Goal: Transaction & Acquisition: Obtain resource

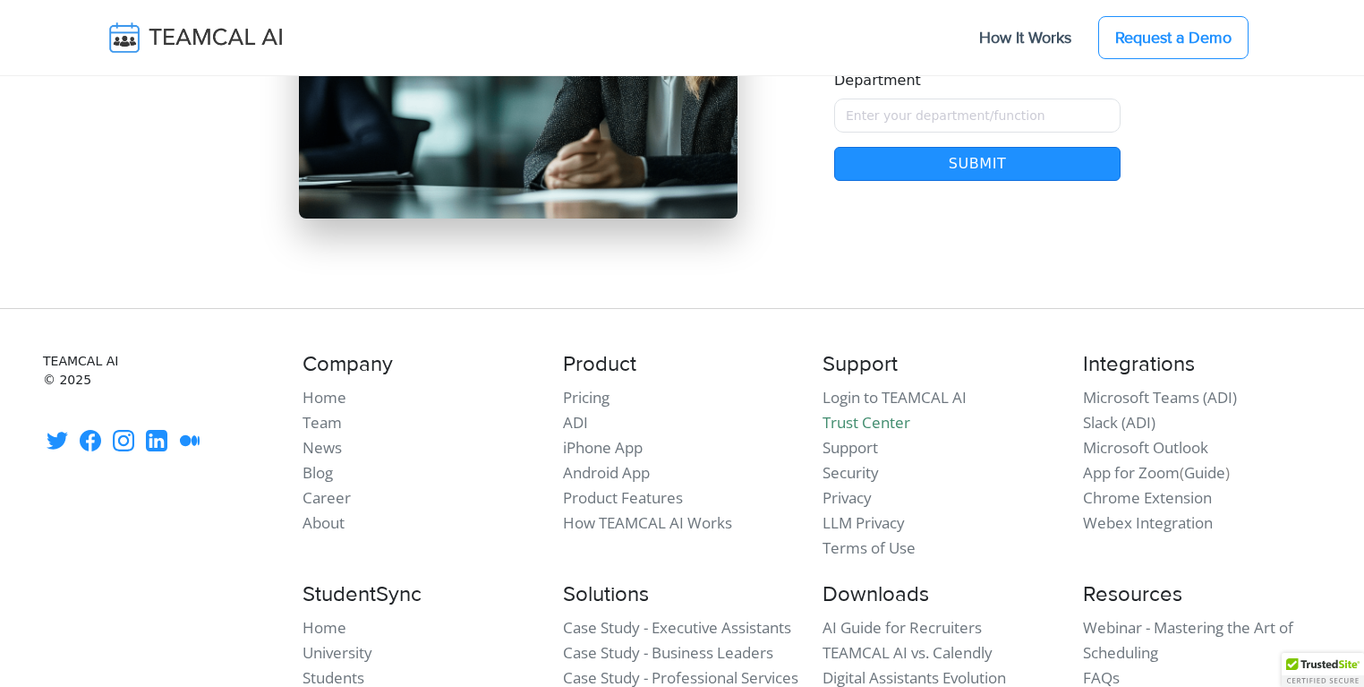
scroll to position [15639, 0]
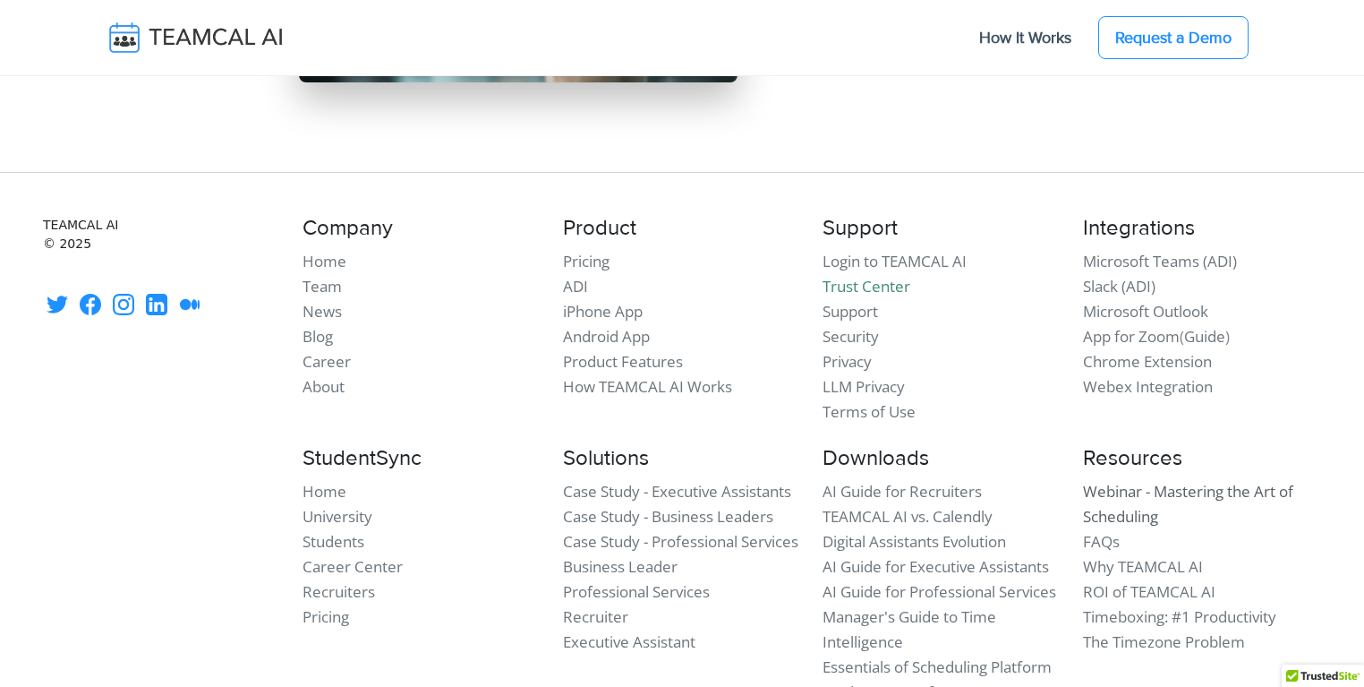
click at [1144, 481] on link "Webinar - Mastering the Art of Scheduling" at bounding box center [1188, 504] width 210 height 46
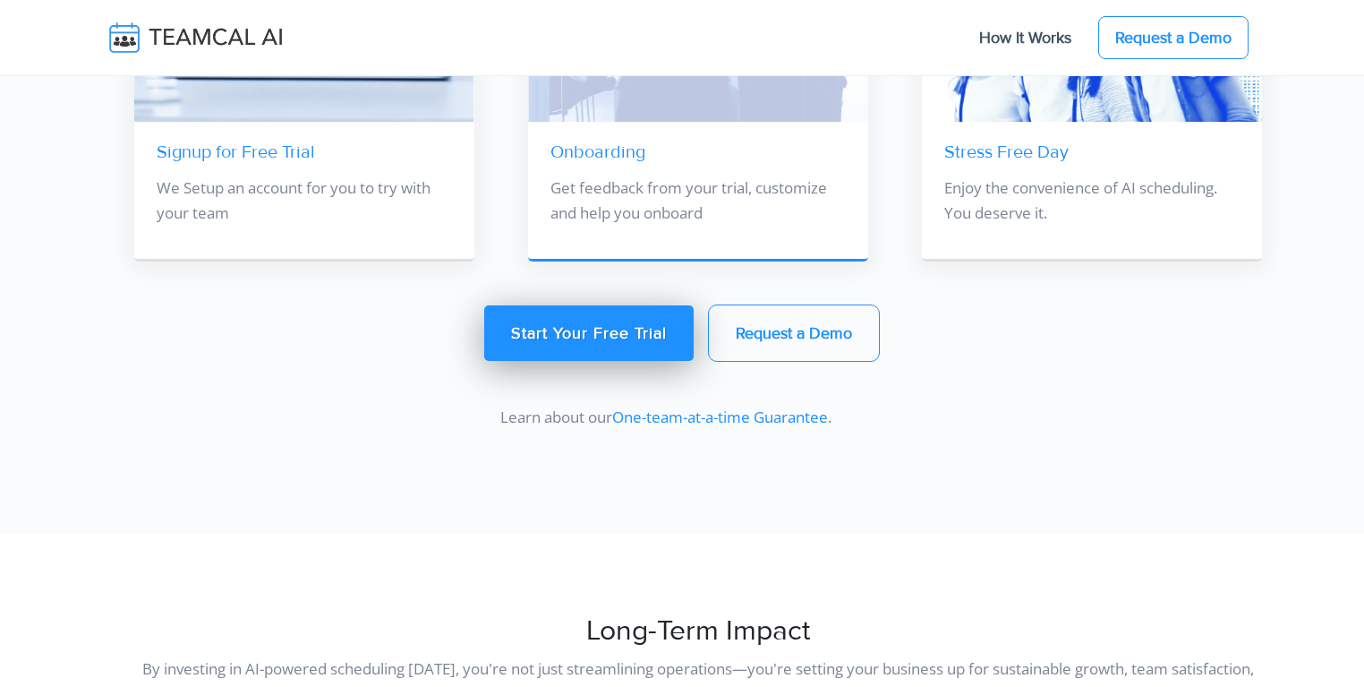
scroll to position [3008, 0]
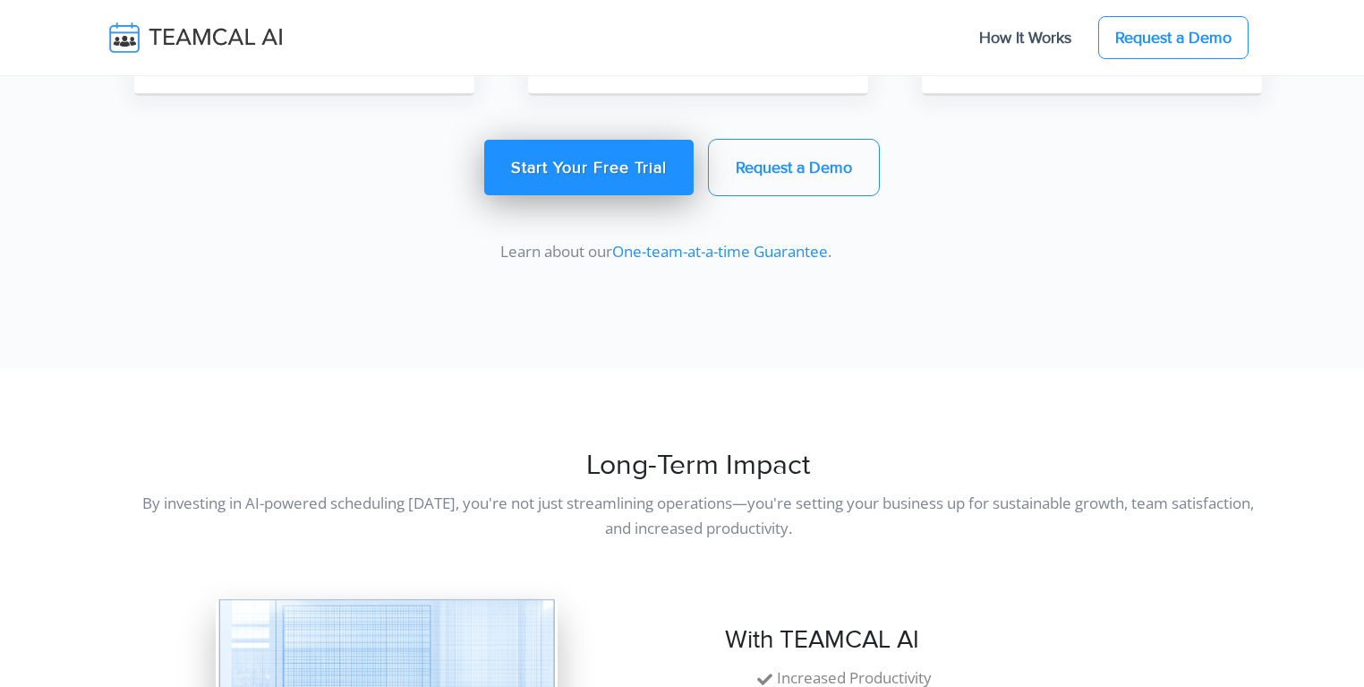
click at [762, 246] on link "One-team-at-a-time Guarantee" at bounding box center [720, 251] width 216 height 21
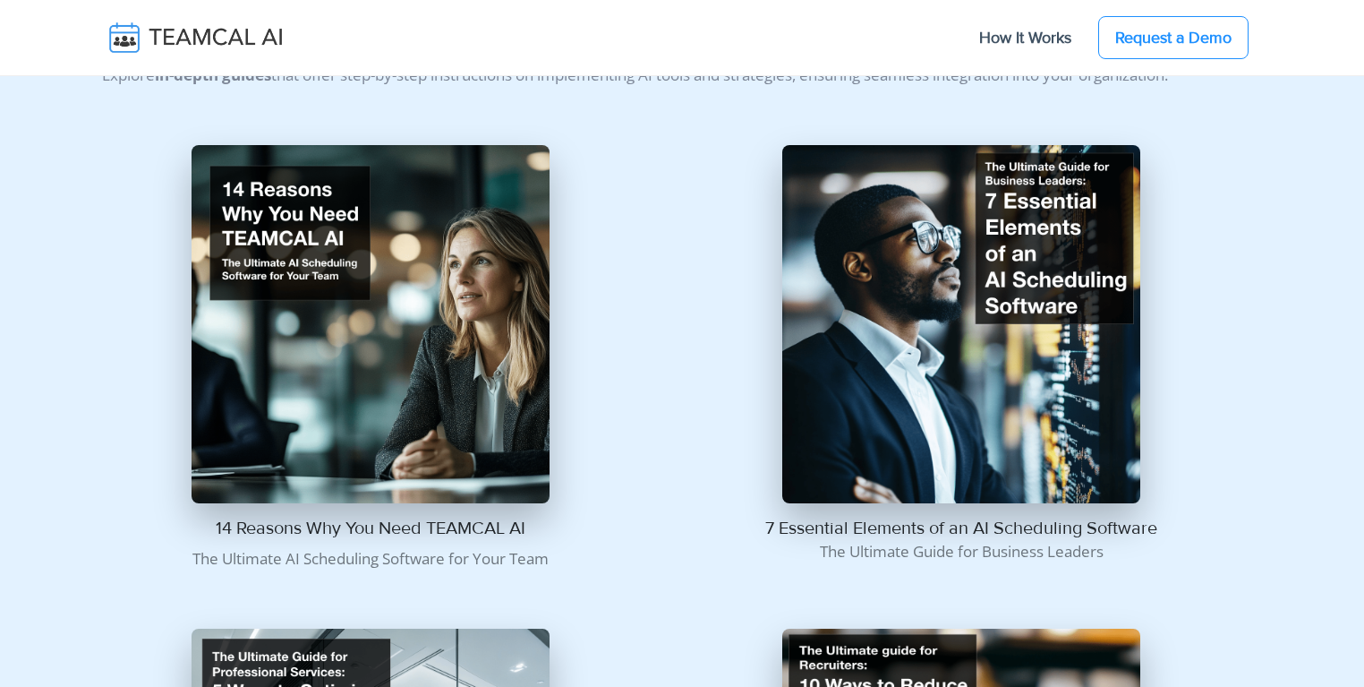
scroll to position [550, 0]
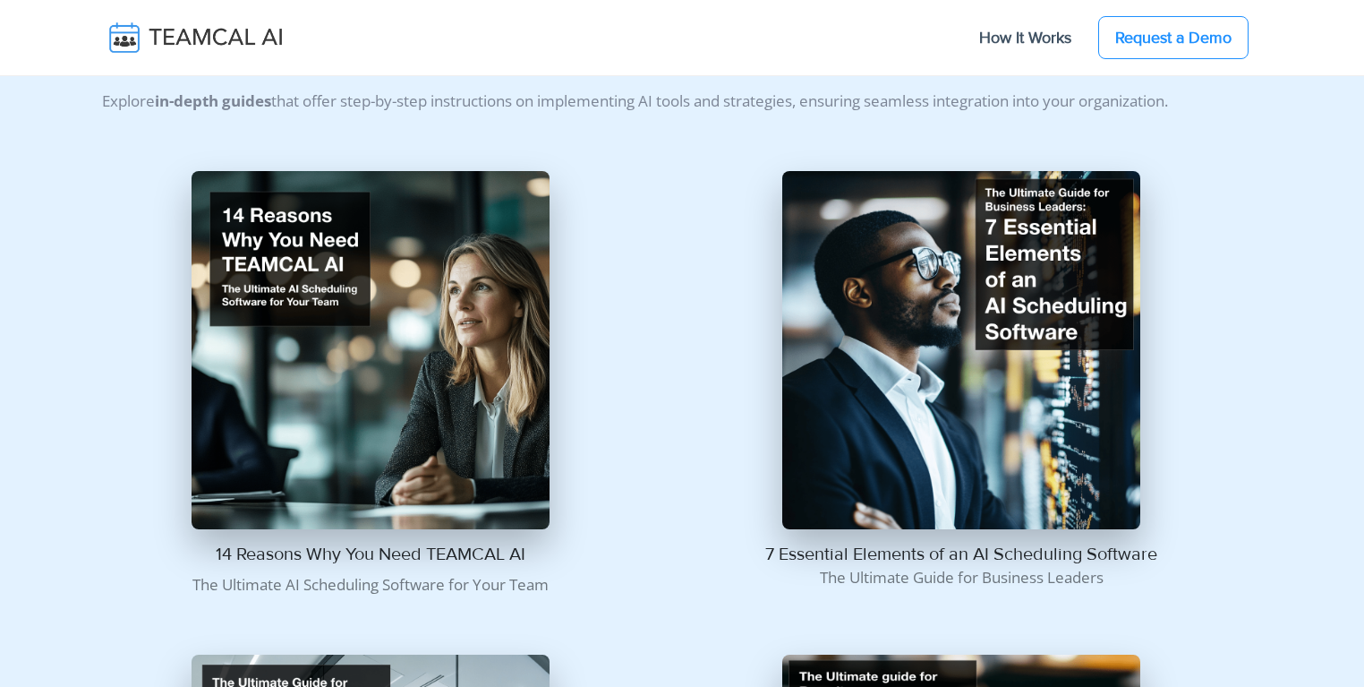
click at [881, 301] on img at bounding box center [961, 350] width 358 height 358
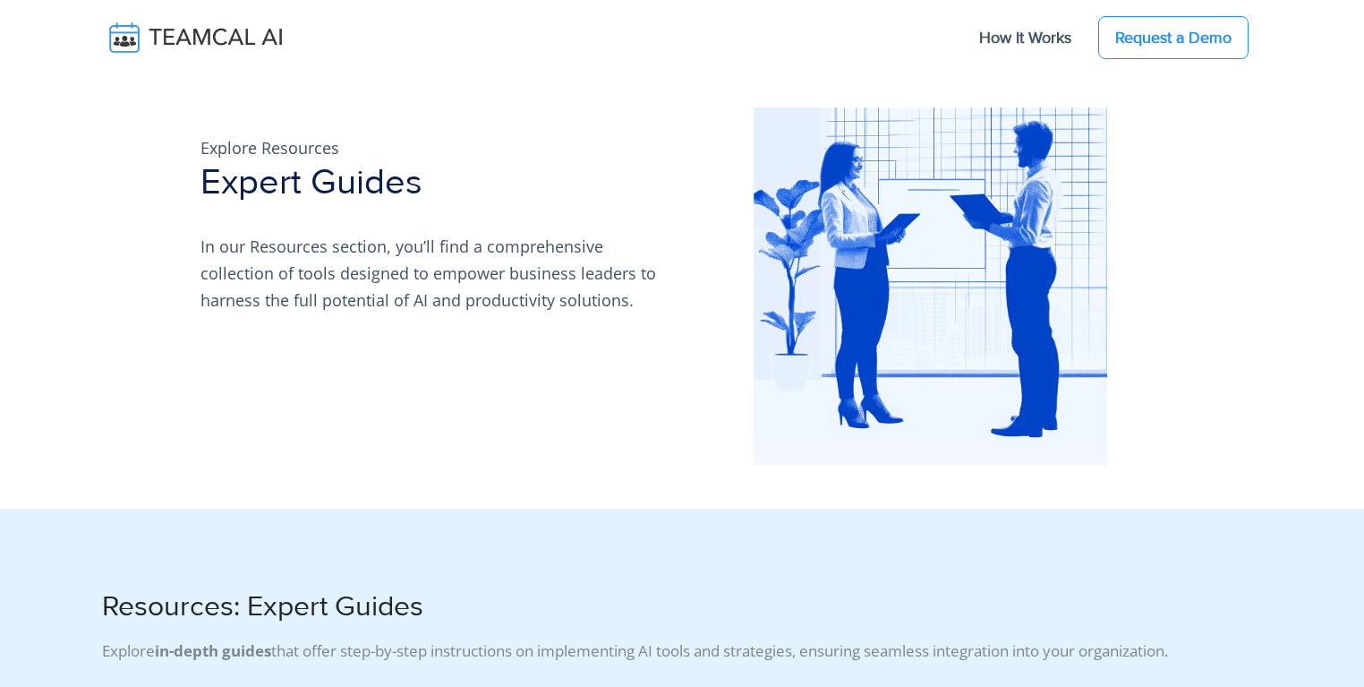
scroll to position [550, 0]
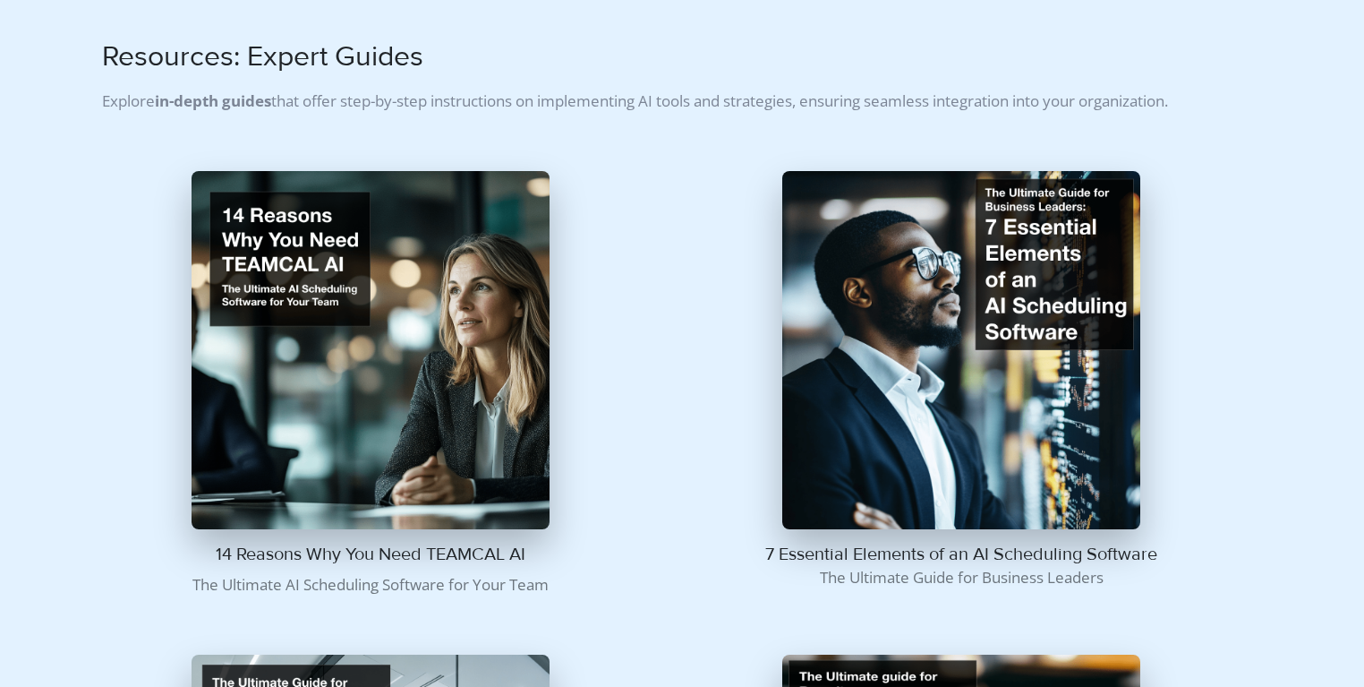
click at [912, 348] on img at bounding box center [961, 350] width 358 height 358
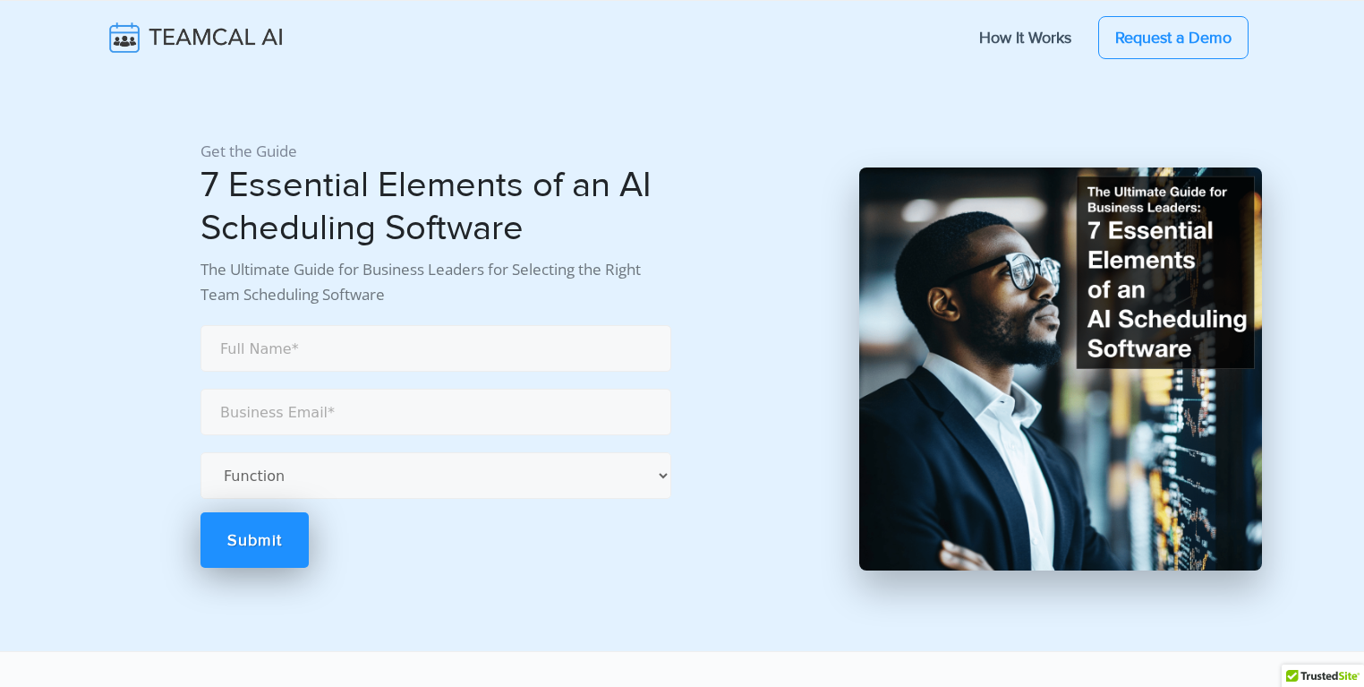
click at [368, 323] on form "Function Accounting Administrative Engineering Legal Marketing Operations Recru…" at bounding box center [436, 444] width 471 height 246
click at [353, 348] on input "text" at bounding box center [436, 348] width 471 height 47
type input "[PERSON_NAME]"
type input "george.burin@comcast.net"
click at [308, 476] on select "Function Accounting Administrative Engineering Legal Marketing Operations Recru…" at bounding box center [436, 475] width 471 height 47
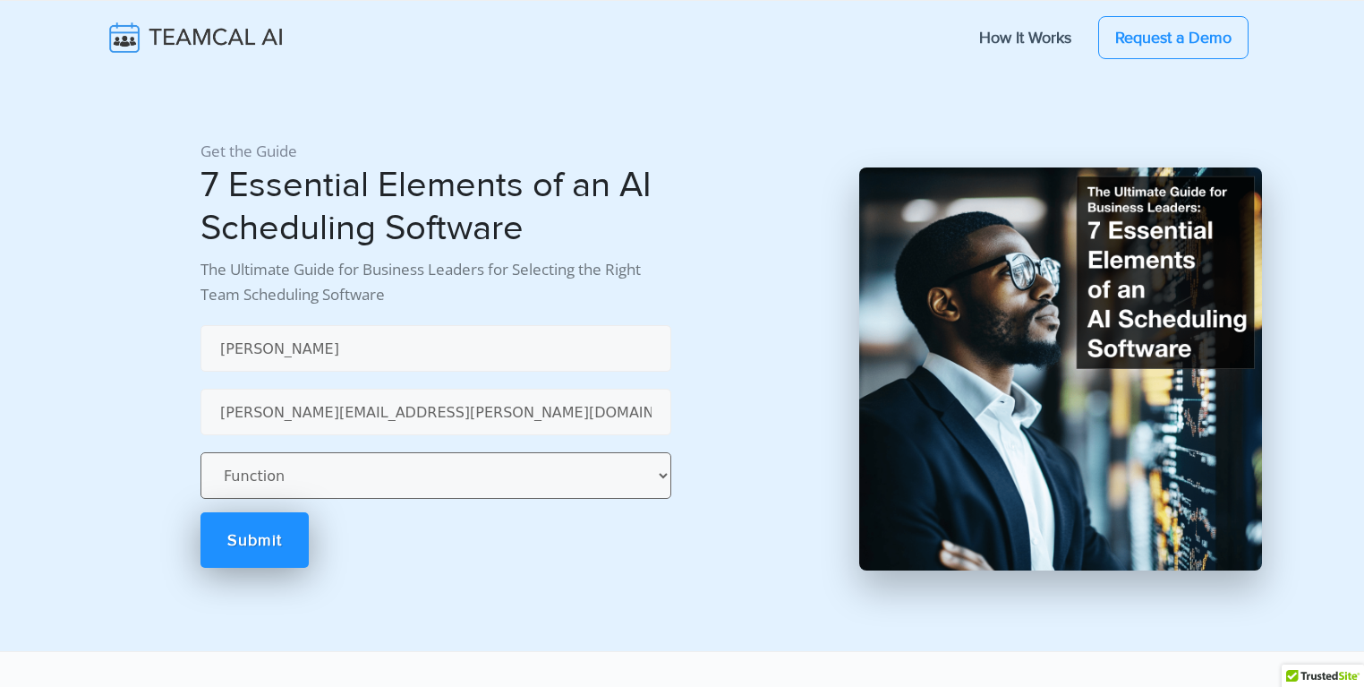
select select "Administrative"
click at [201, 452] on select "Function Accounting Administrative Engineering Legal Marketing Operations Recru…" at bounding box center [436, 475] width 471 height 47
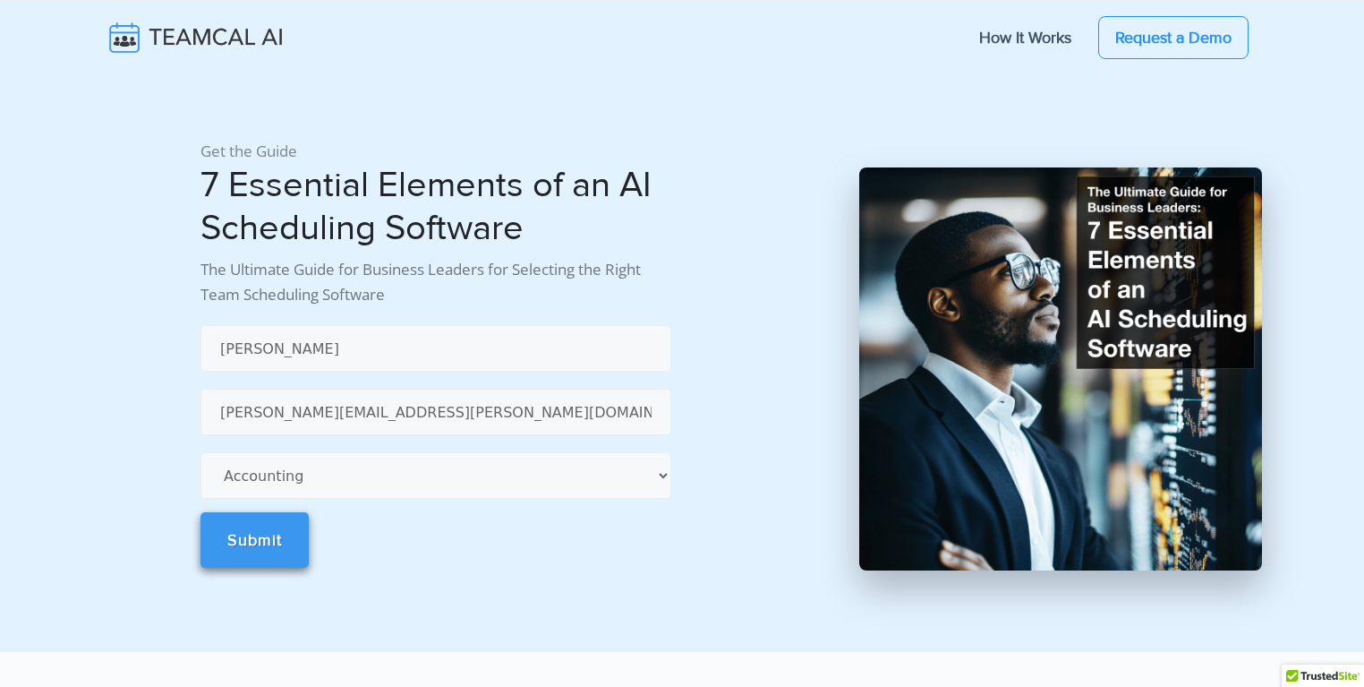
click at [264, 522] on link "Submit" at bounding box center [255, 539] width 108 height 55
select select "Administrative"
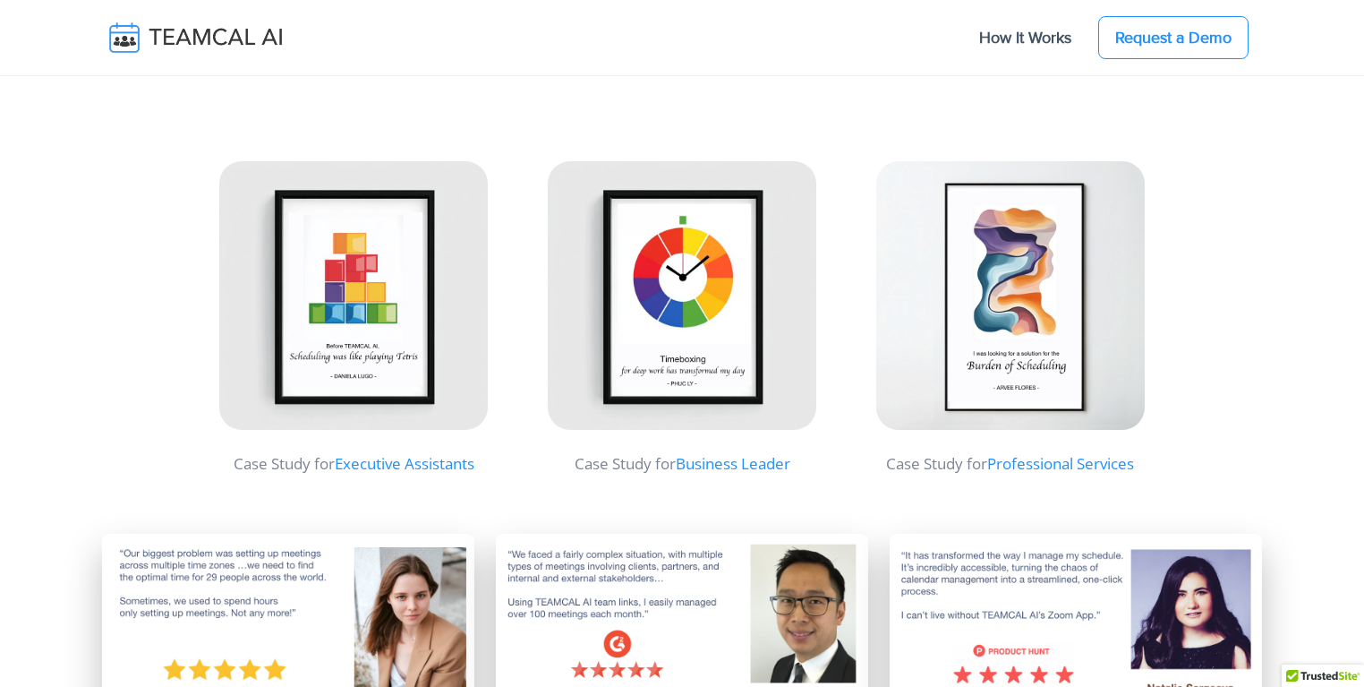
scroll to position [6015, 0]
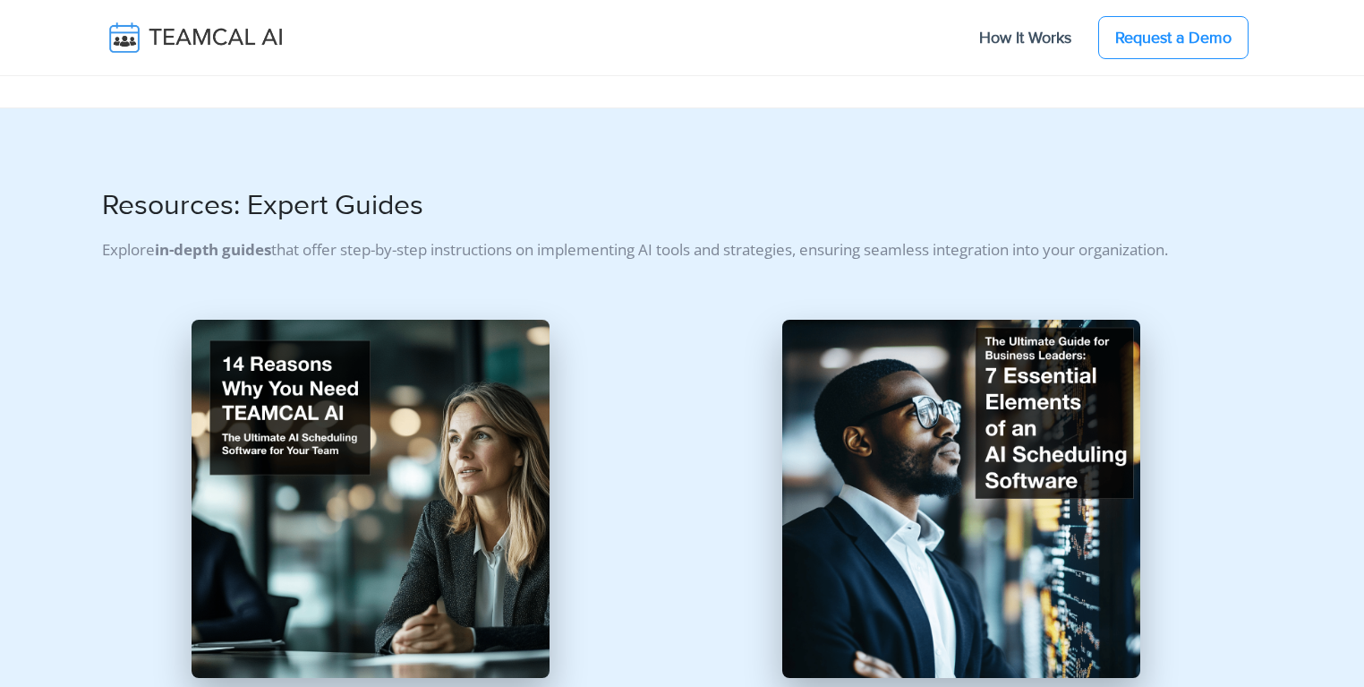
scroll to position [602, 0]
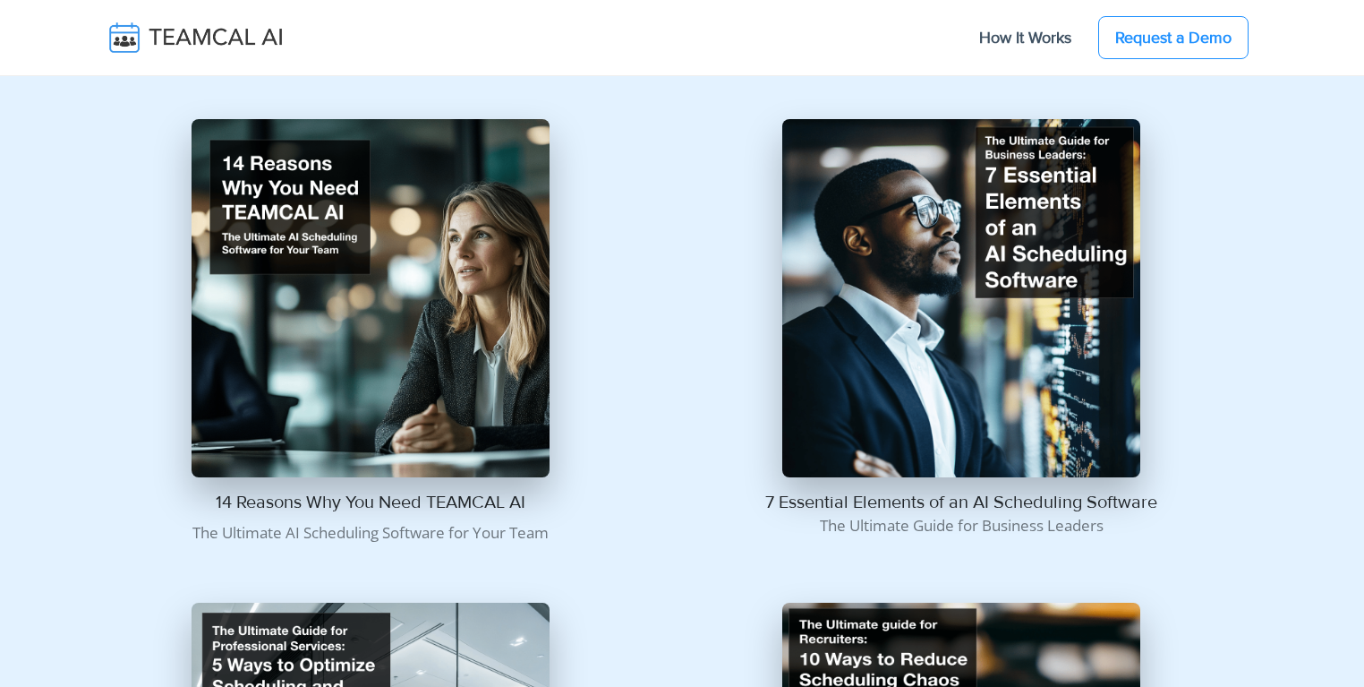
click at [909, 277] on img at bounding box center [961, 298] width 358 height 358
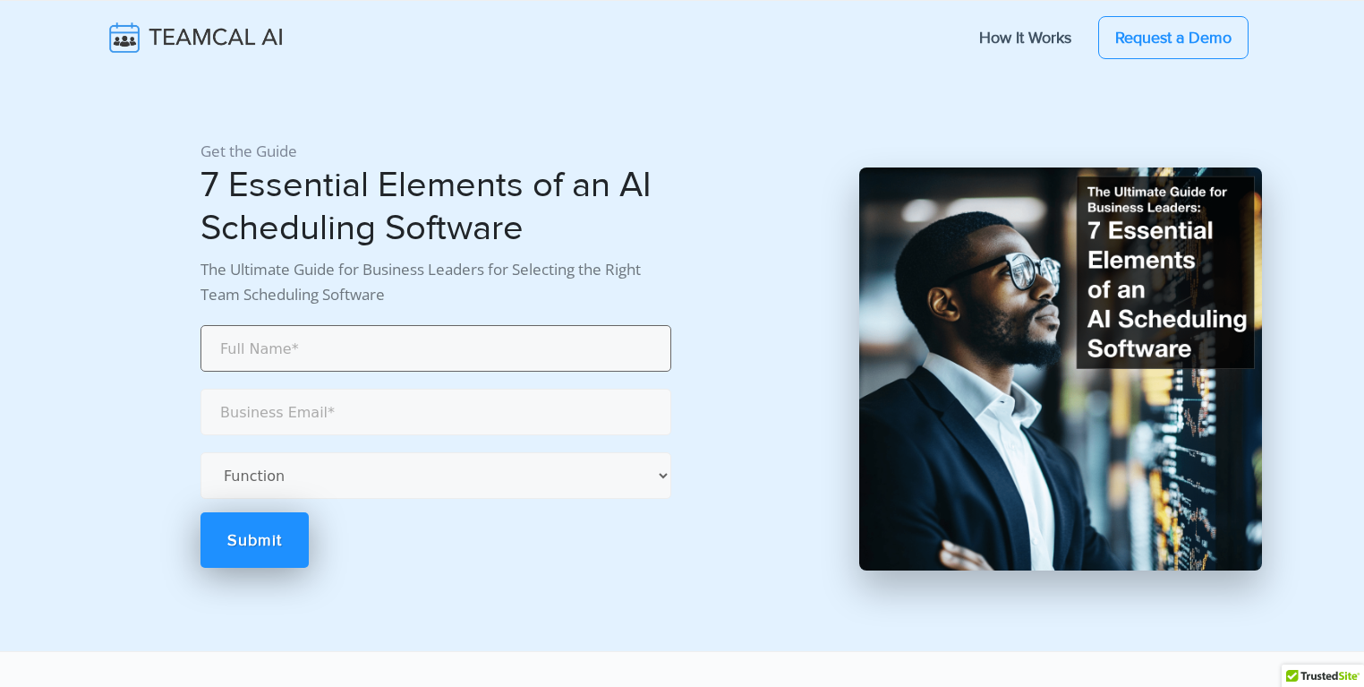
click at [367, 358] on input "text" at bounding box center [436, 348] width 471 height 47
type input "[PERSON_NAME]"
click at [328, 414] on input "email" at bounding box center [436, 411] width 471 height 47
type input "george.burin@comcast.net"
click at [315, 474] on select "Function Accounting Administrative Engineering Legal Marketing Operations Recru…" at bounding box center [436, 475] width 471 height 47
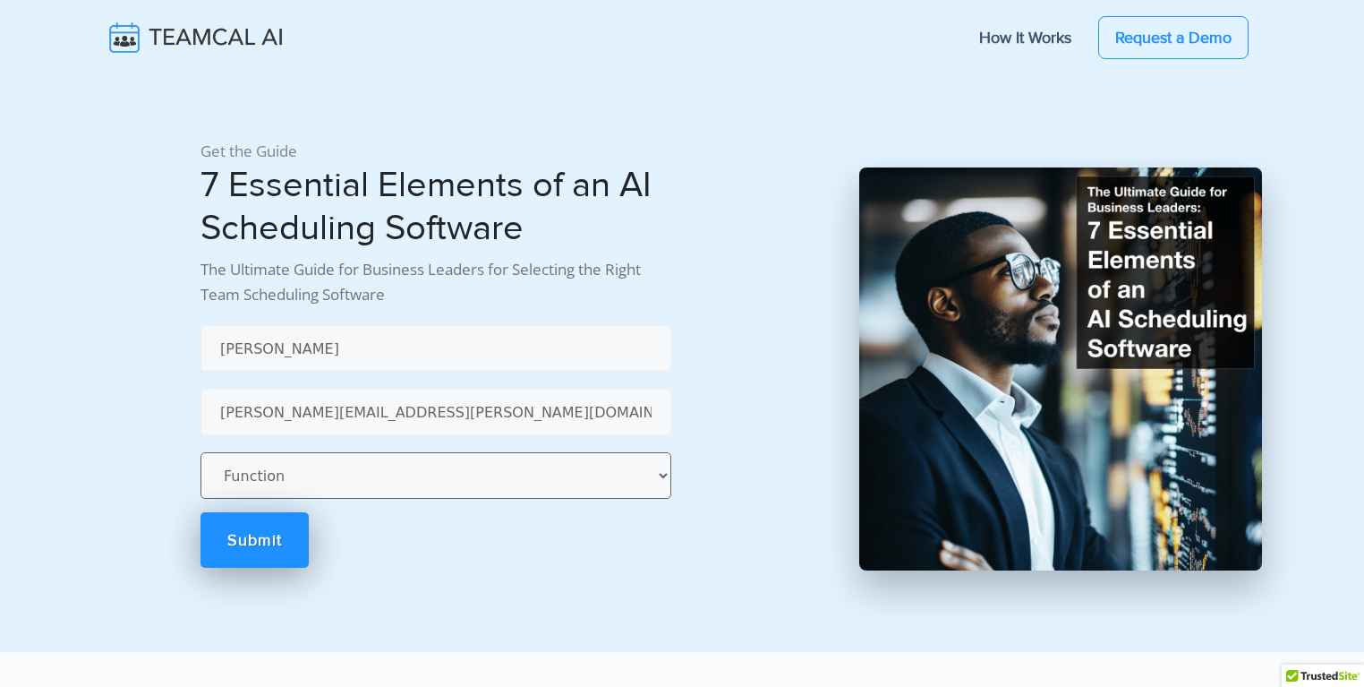
select select "Administrative"
click at [201, 452] on select "Function Accounting Administrative Engineering Legal Marketing Operations Recru…" at bounding box center [436, 475] width 471 height 47
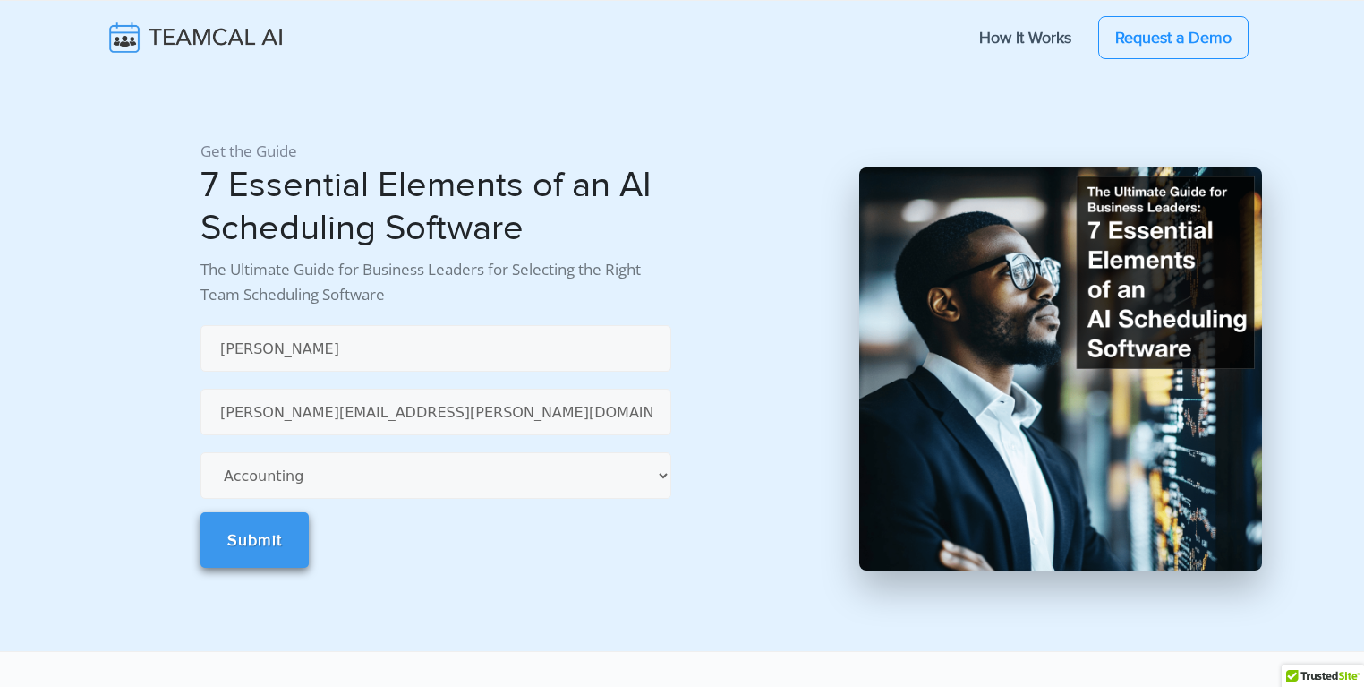
click at [255, 521] on link "Submit" at bounding box center [255, 539] width 108 height 55
select select "Administrative"
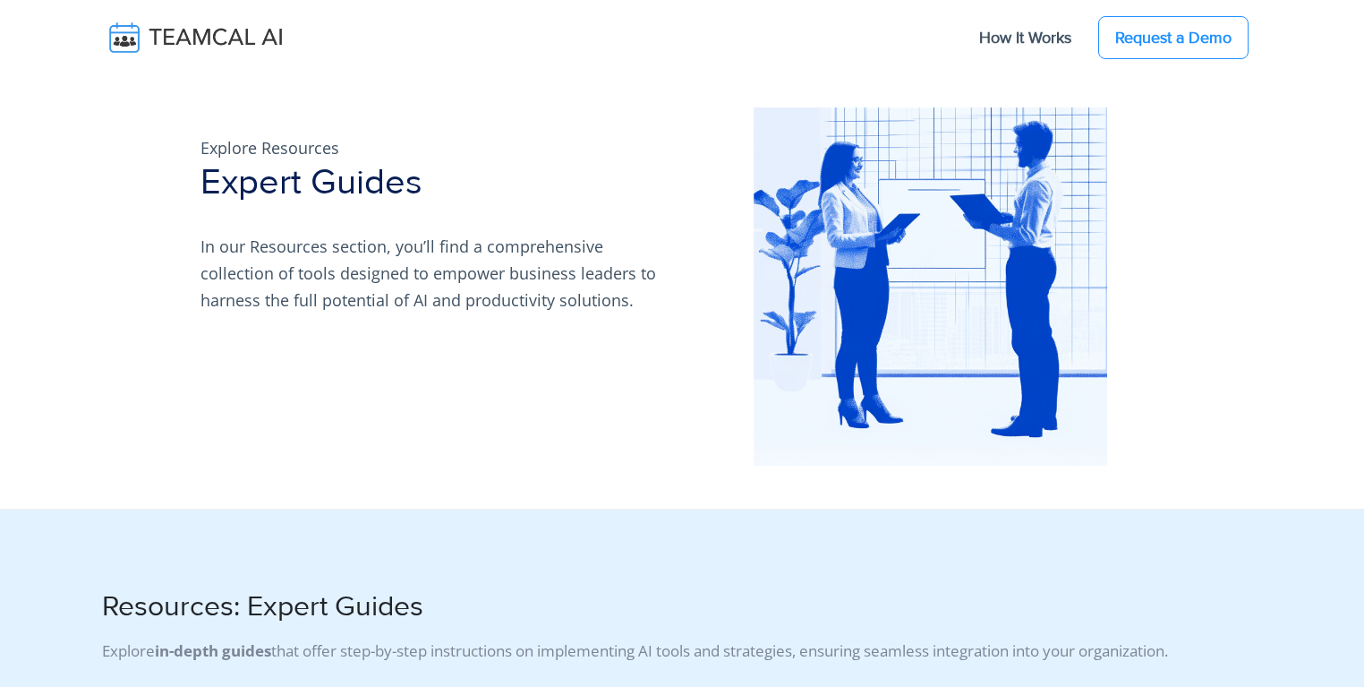
scroll to position [602, 0]
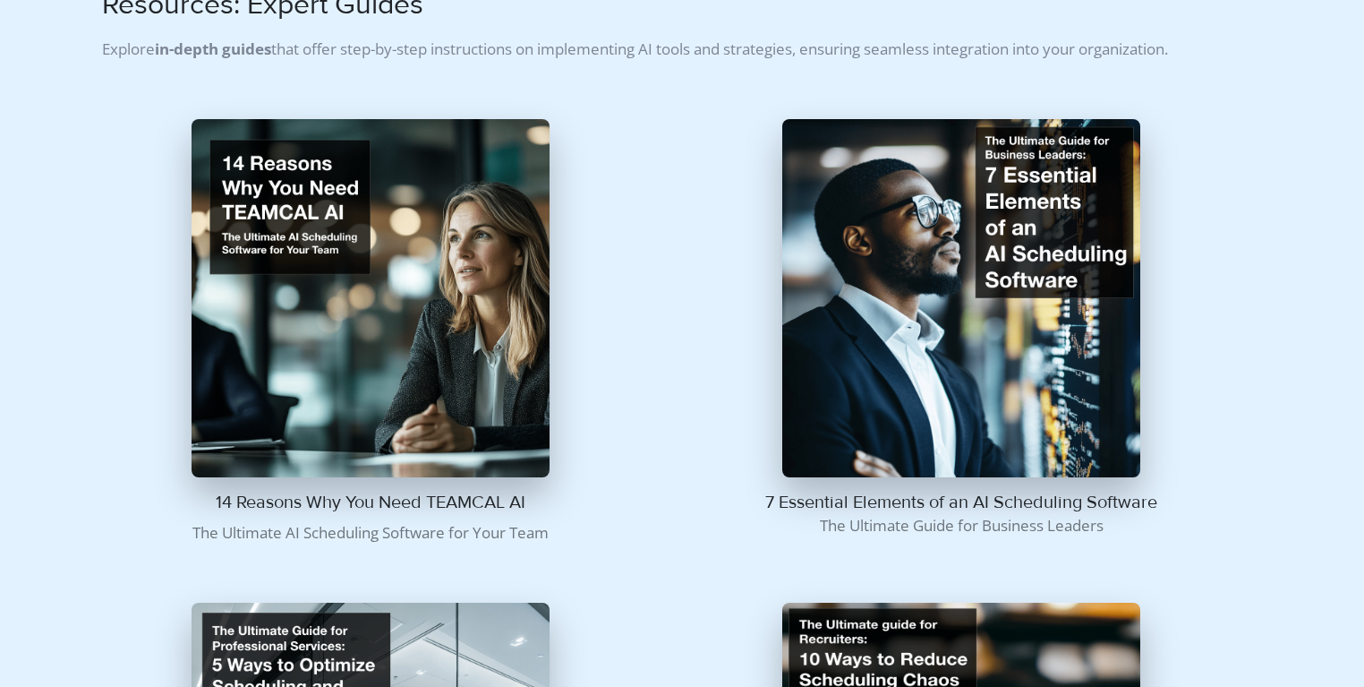
click at [282, 291] on img at bounding box center [371, 298] width 358 height 358
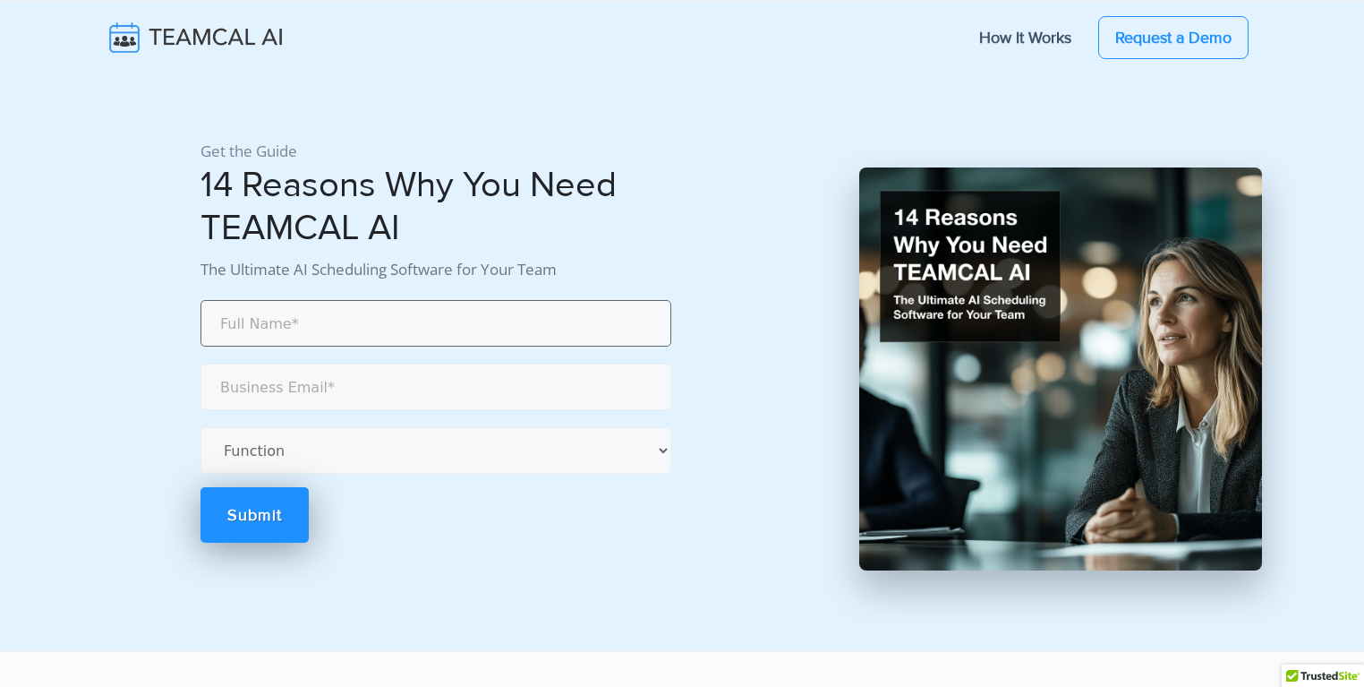
click at [244, 331] on input "text" at bounding box center [436, 323] width 471 height 47
type input "swdfsdfds sdfsdf"
click at [262, 385] on input "email" at bounding box center [436, 386] width 471 height 47
type input "[PERSON_NAME][EMAIL_ADDRESS][PERSON_NAME][DOMAIN_NAME]"
click at [302, 453] on select "Function Accounting Administrative Engineering Legal Marketing Operations Recru…" at bounding box center [436, 450] width 471 height 47
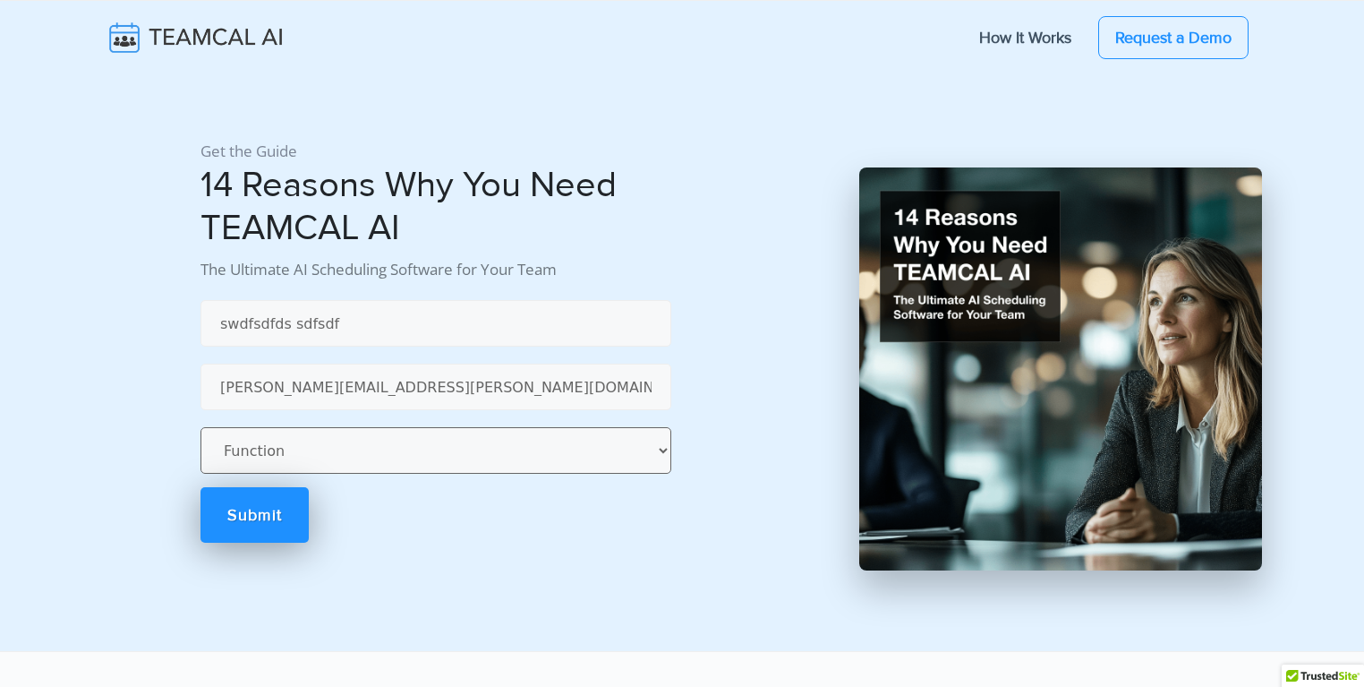
select select "Administrative"
click at [201, 427] on select "Function Accounting Administrative Engineering Legal Marketing Operations Recru…" at bounding box center [436, 450] width 471 height 47
click at [253, 496] on link "Submit" at bounding box center [255, 514] width 108 height 55
select select "Administrative"
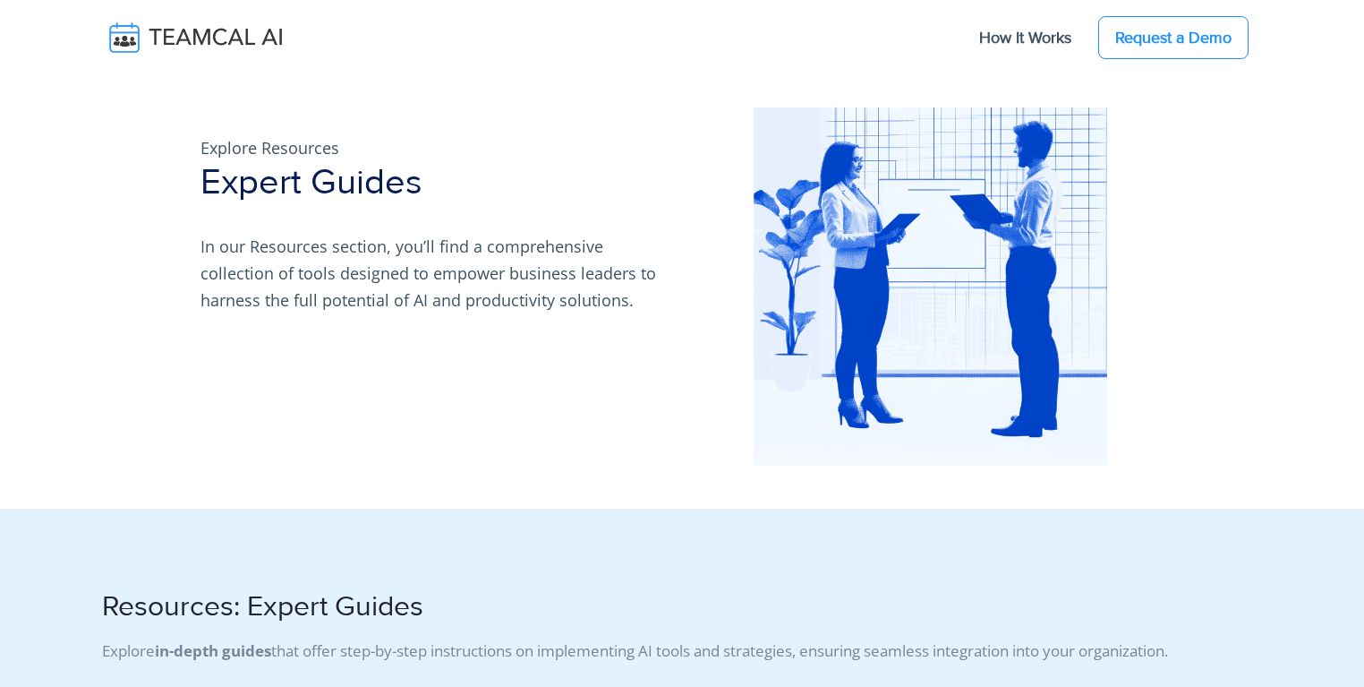
scroll to position [602, 0]
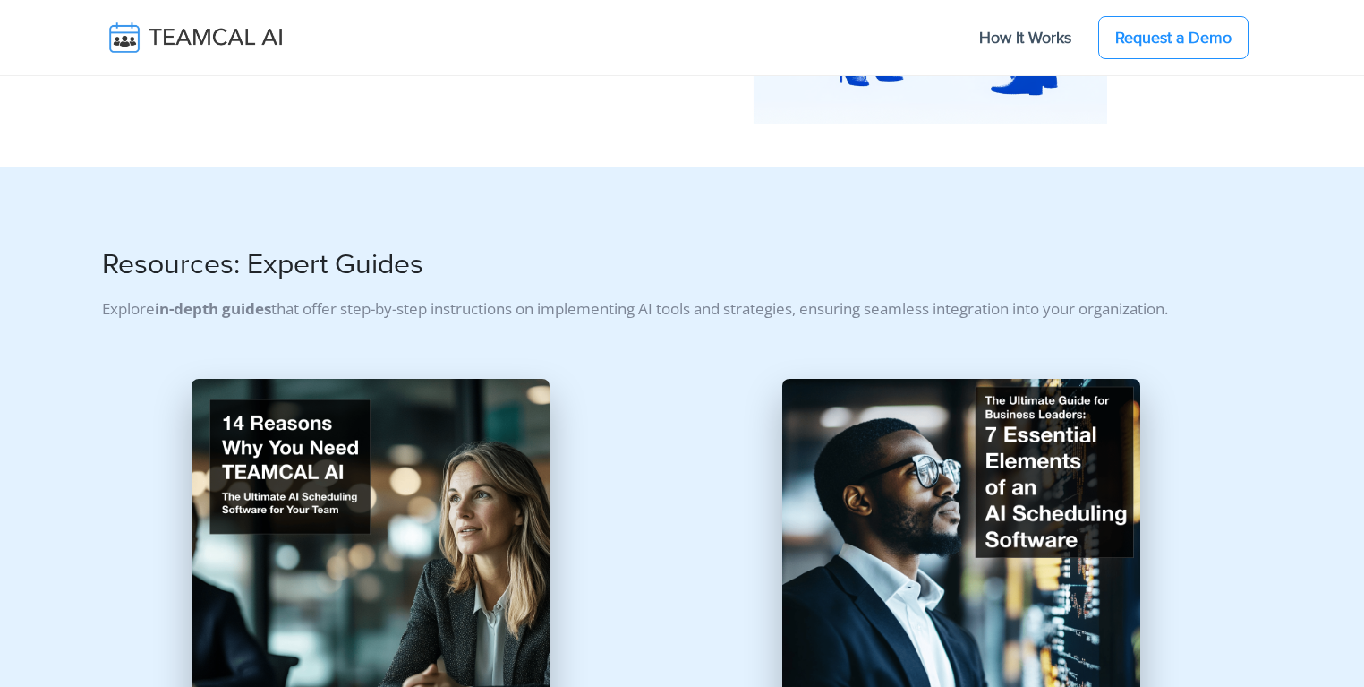
scroll to position [802, 0]
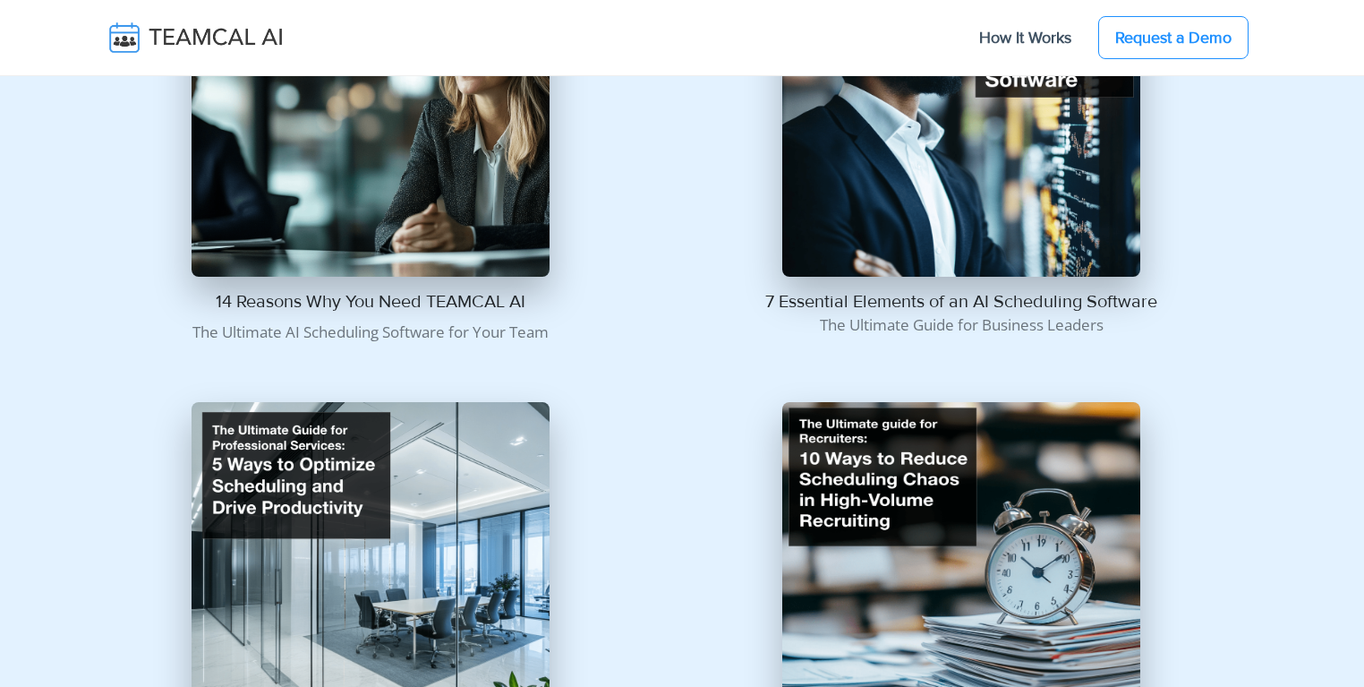
click at [456, 206] on img at bounding box center [371, 98] width 358 height 358
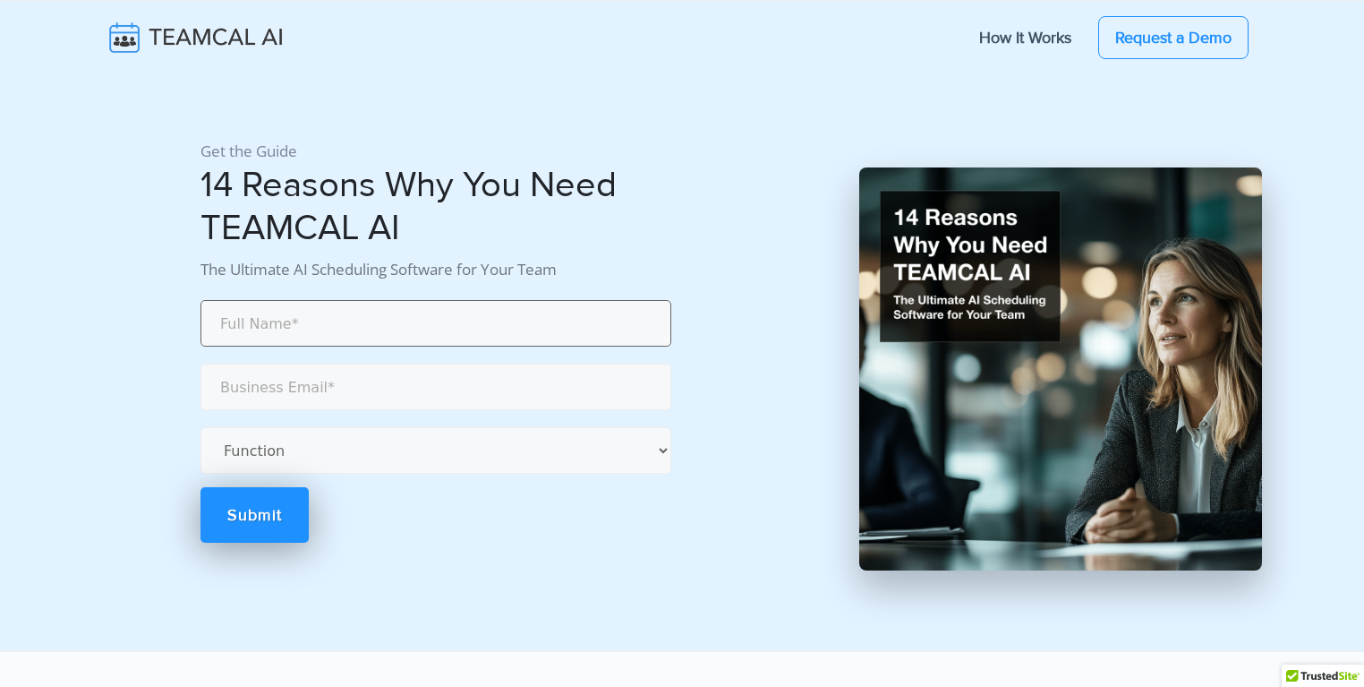
click at [279, 334] on input "text" at bounding box center [436, 323] width 471 height 47
click at [284, 328] on input "text" at bounding box center [436, 323] width 471 height 47
type input "gerw"
click at [363, 400] on input "email" at bounding box center [436, 386] width 471 height 47
type input "[PERSON_NAME][EMAIL_ADDRESS][PERSON_NAME][DOMAIN_NAME]"
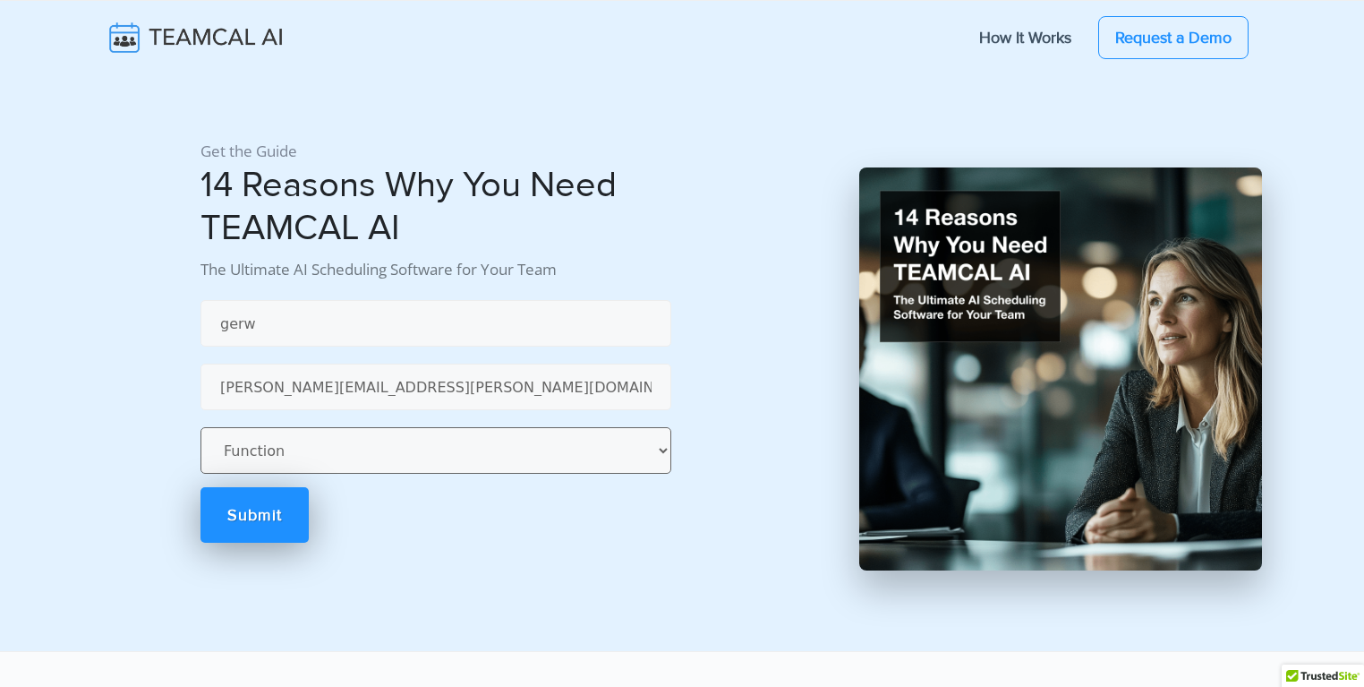
click at [328, 451] on select "Function Accounting Administrative Engineering Legal Marketing Operations Recru…" at bounding box center [436, 450] width 471 height 47
select select "Administrative"
click at [201, 427] on select "Function Accounting Administrative Engineering Legal Marketing Operations Recru…" at bounding box center [436, 450] width 471 height 47
click at [252, 484] on form "gerw george.burin@comcast.net Function Accounting Administrative Engineering Le…" at bounding box center [436, 419] width 471 height 246
click at [250, 501] on link "Submit" at bounding box center [255, 514] width 108 height 55
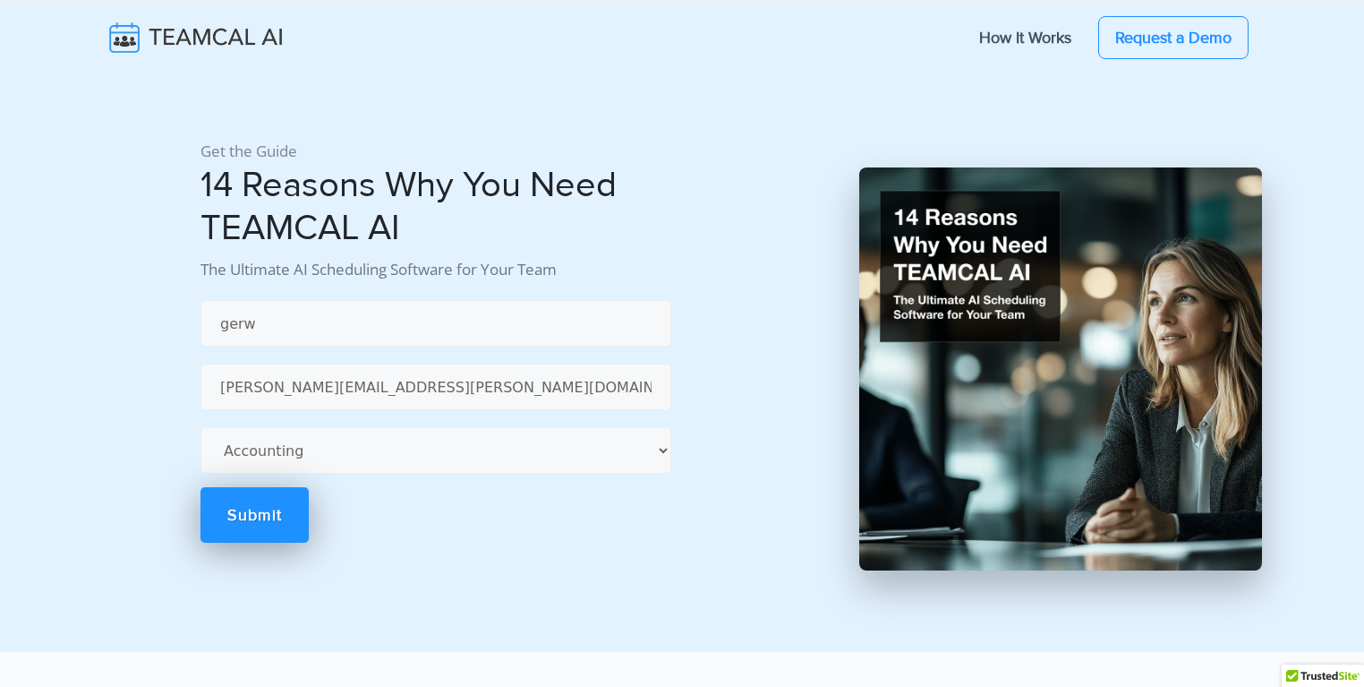
select select "Administrative"
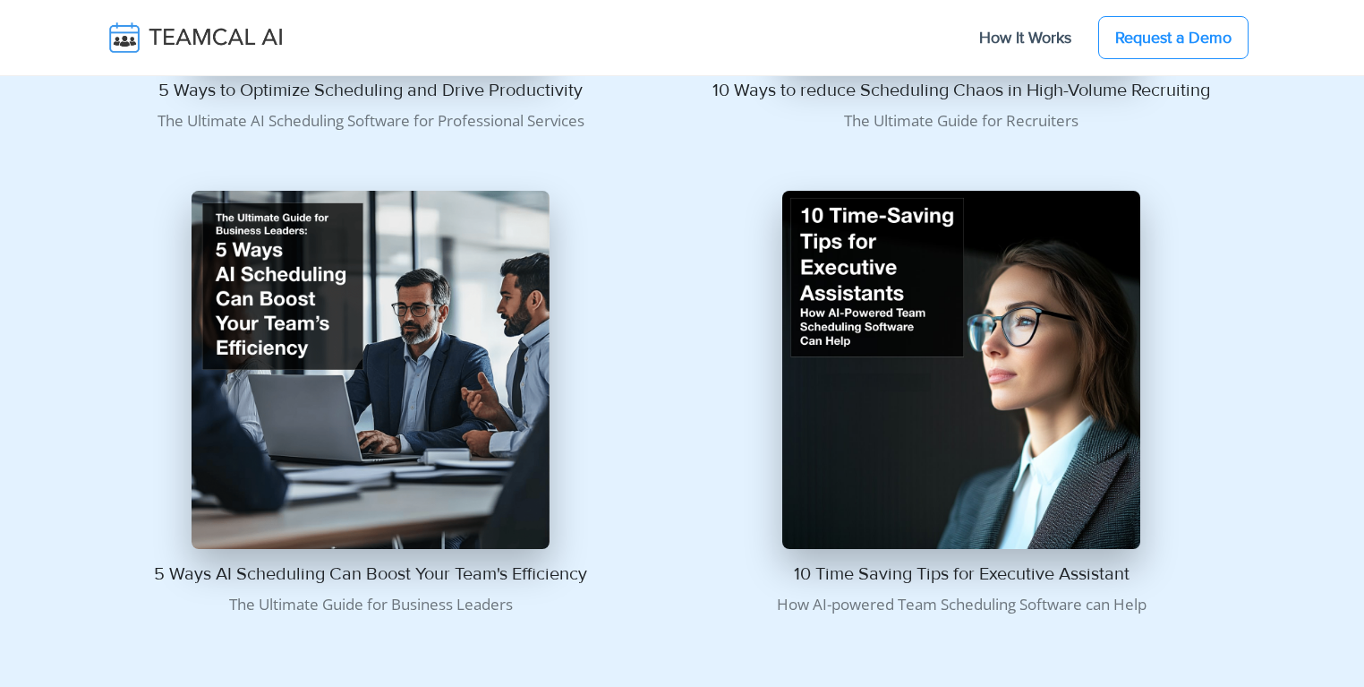
scroll to position [1604, 0]
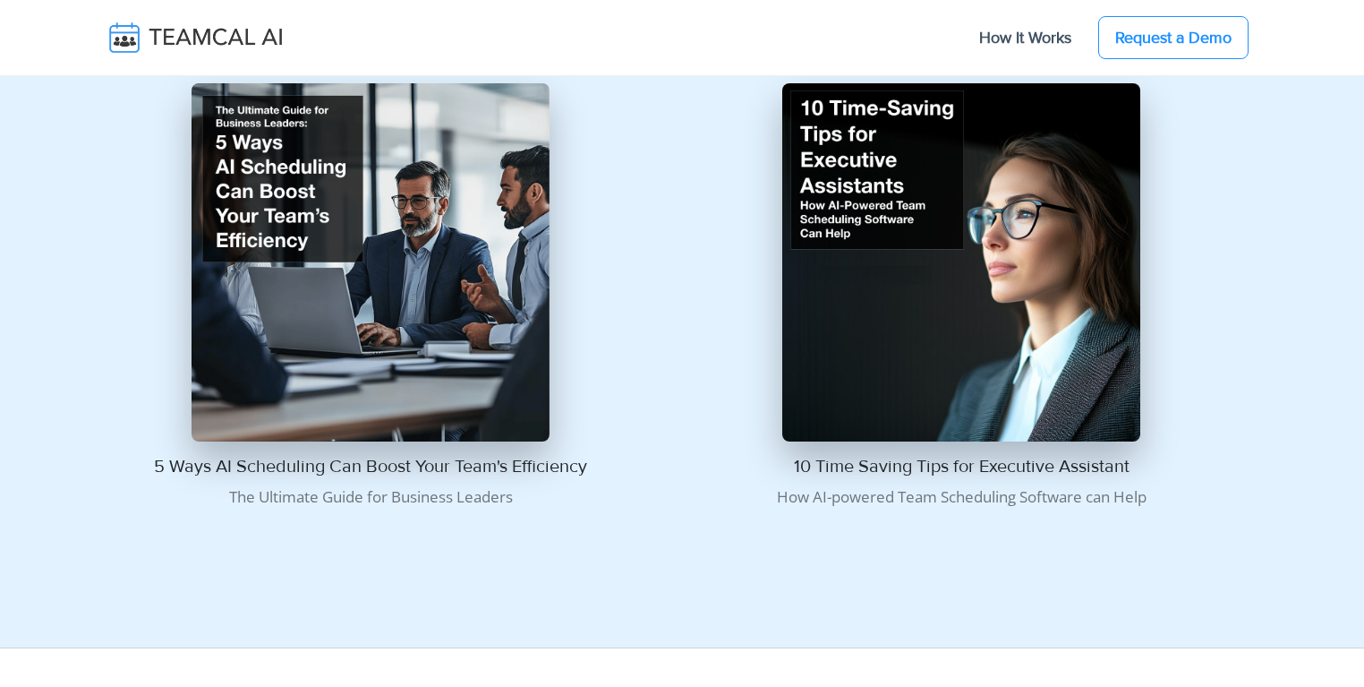
click at [286, 252] on img at bounding box center [371, 262] width 358 height 358
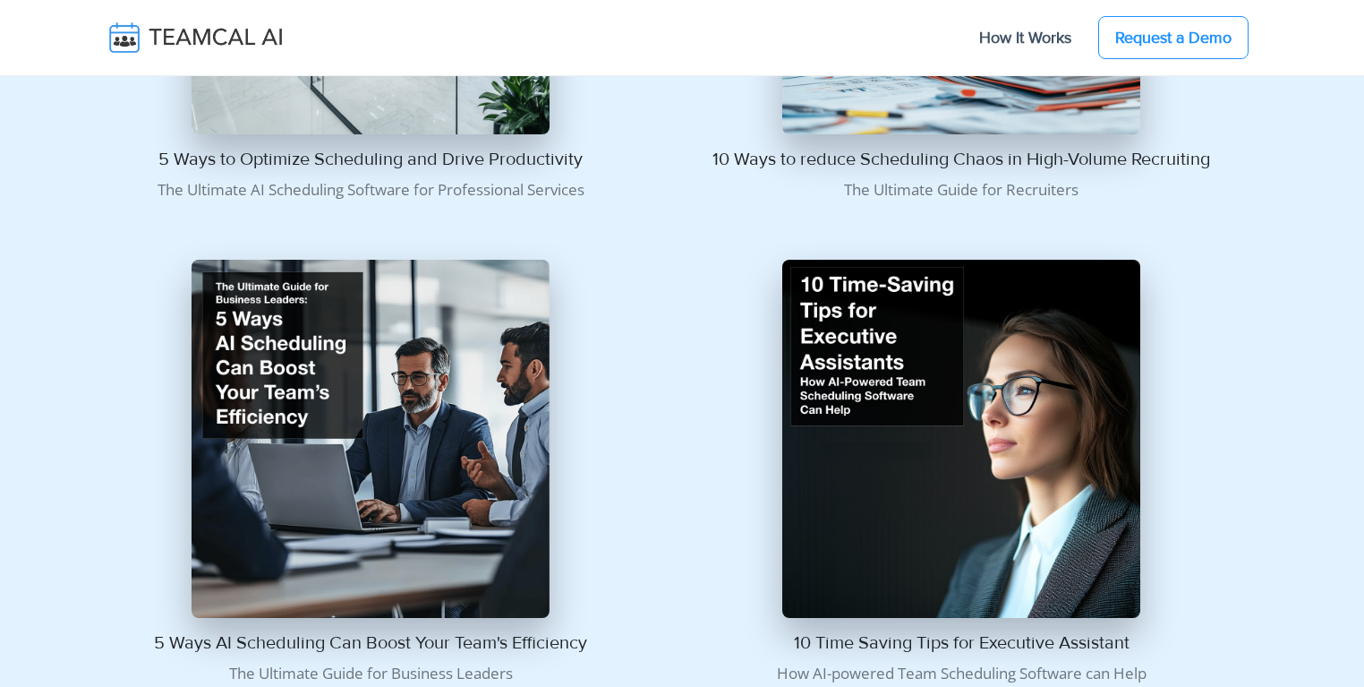
scroll to position [1404, 0]
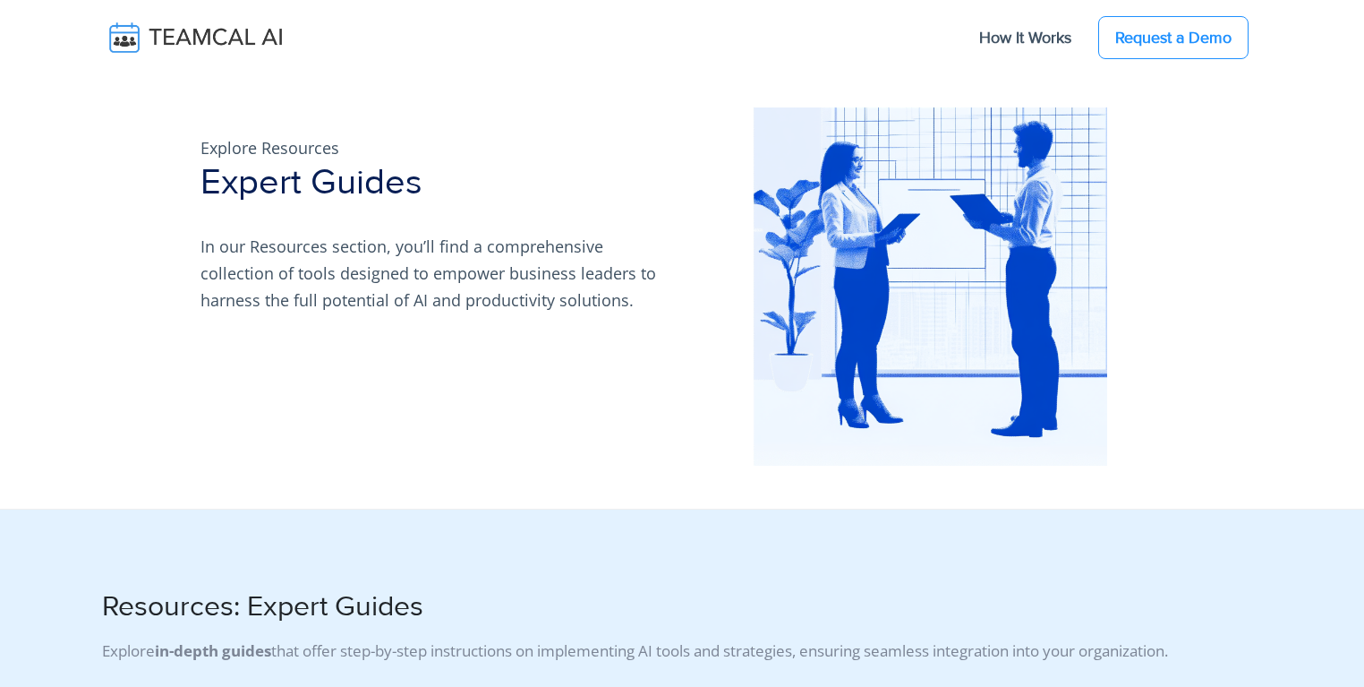
scroll to position [1404, 0]
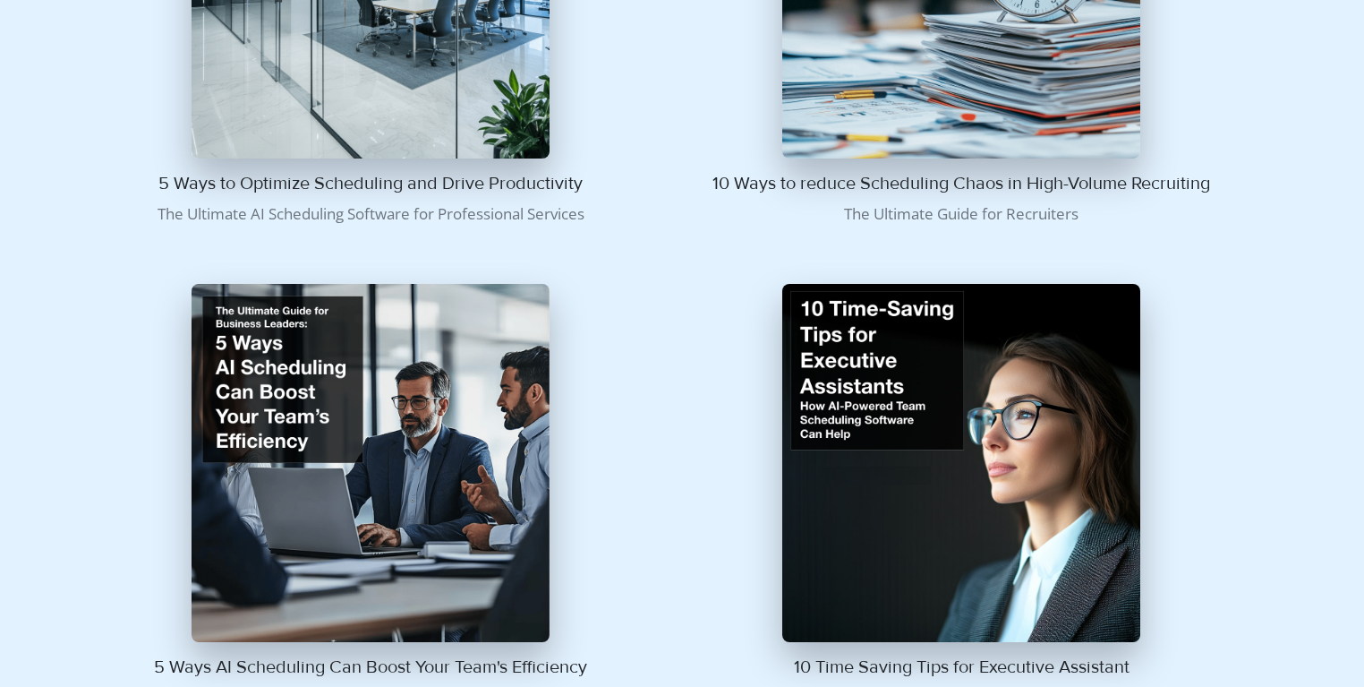
click at [875, 381] on img at bounding box center [961, 463] width 358 height 358
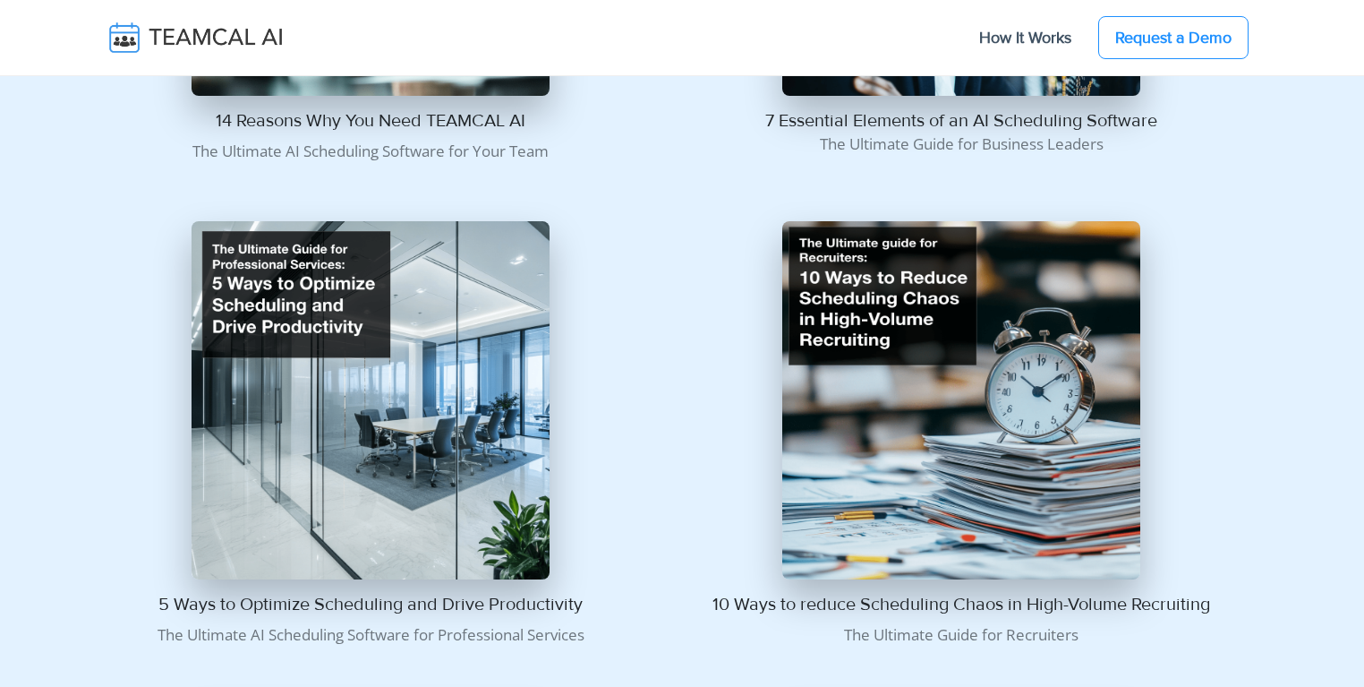
scroll to position [802, 0]
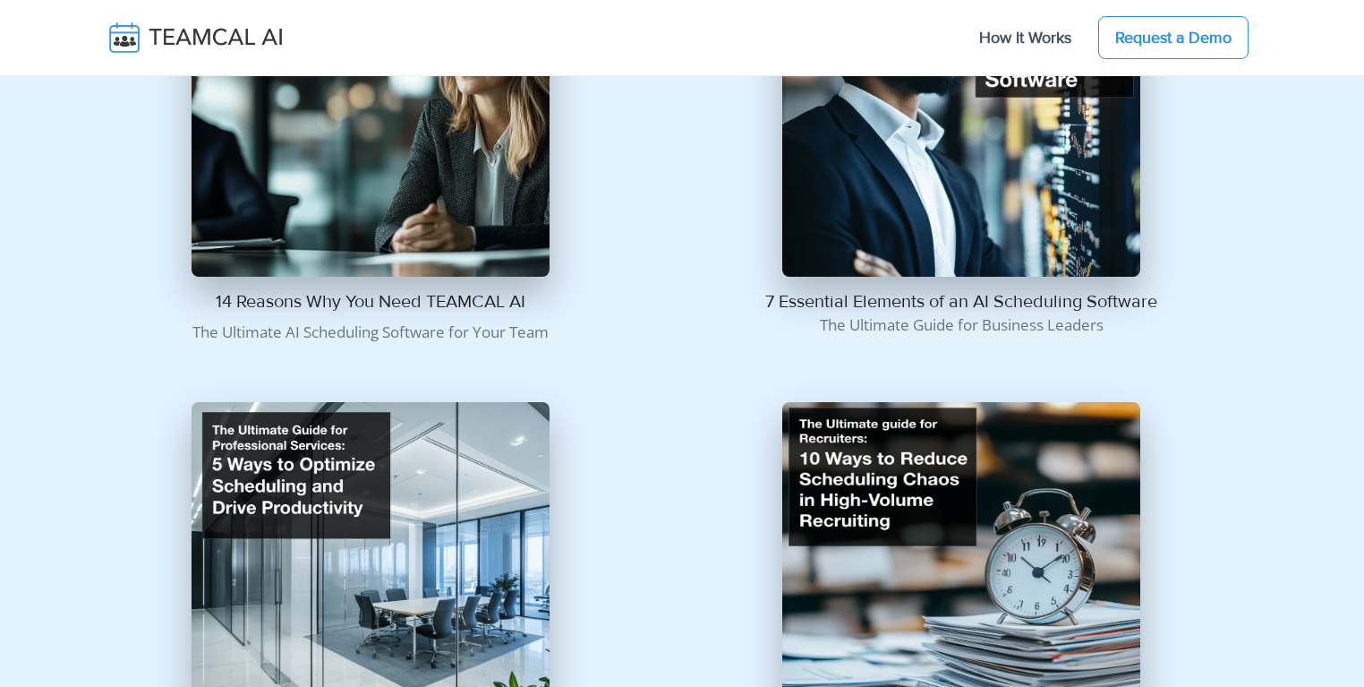
click at [875, 225] on img at bounding box center [961, 98] width 358 height 358
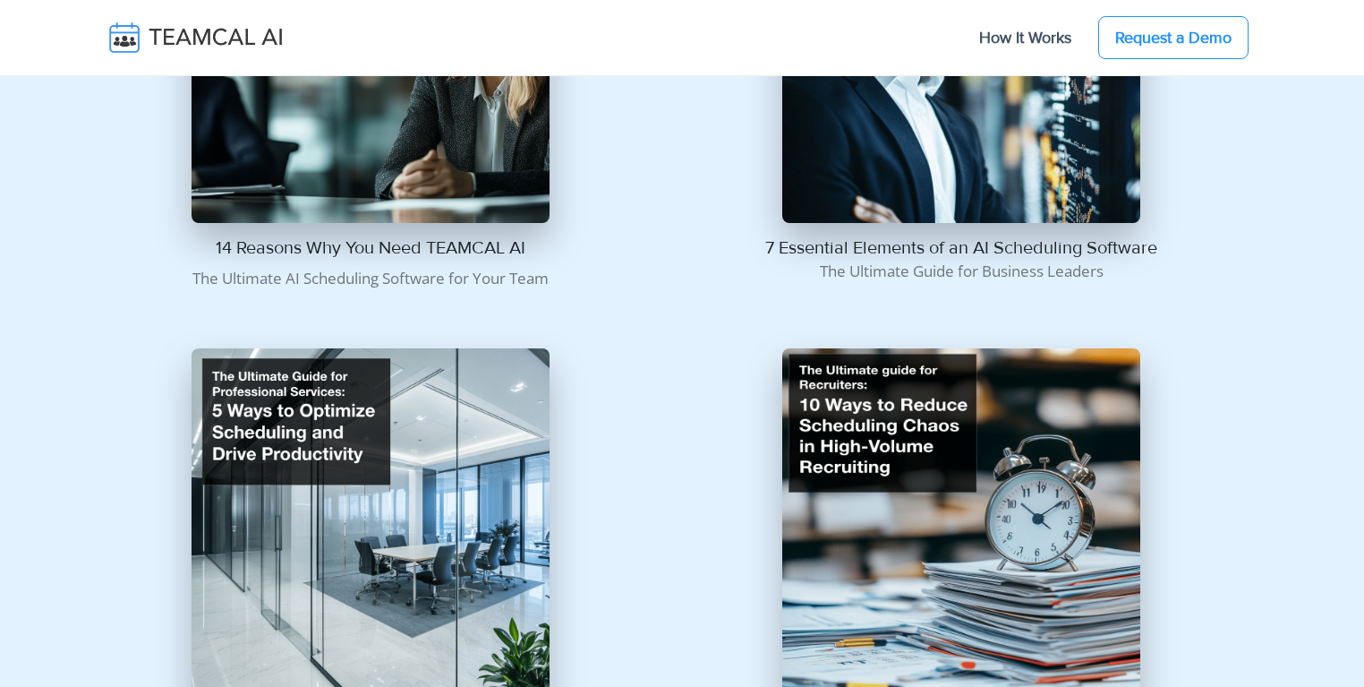
scroll to position [1003, 0]
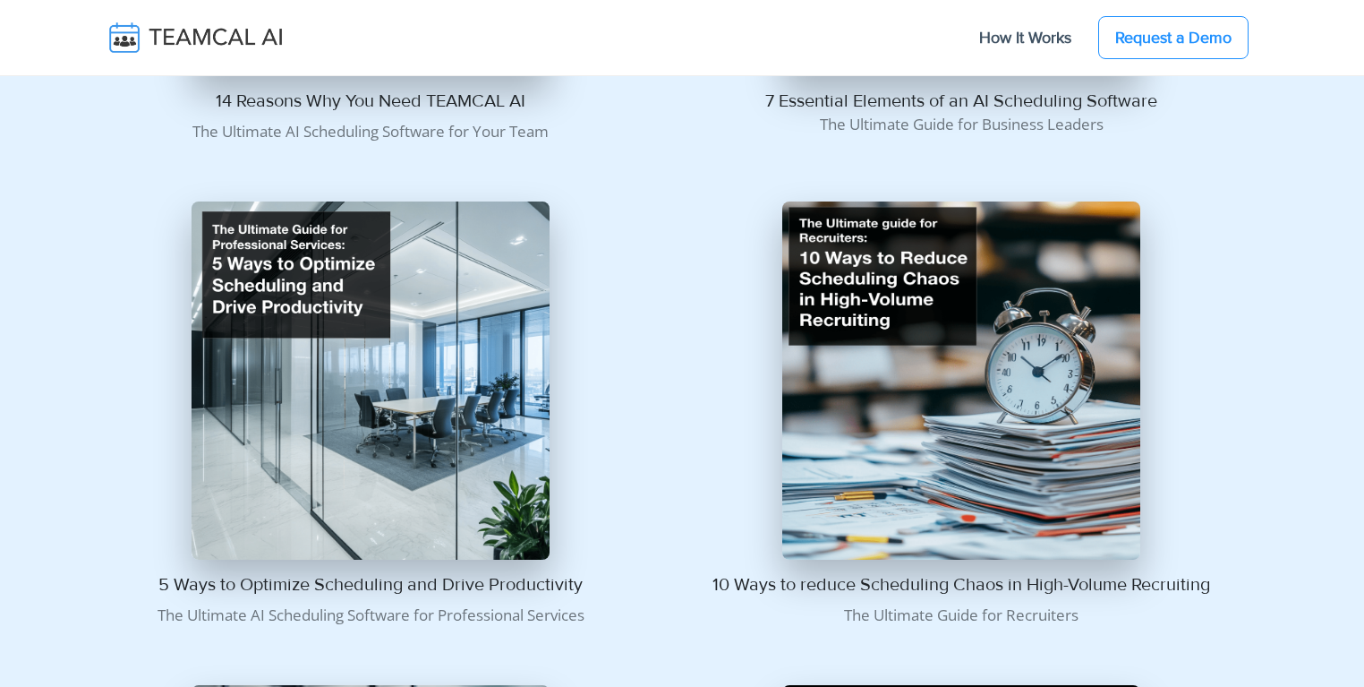
click at [887, 329] on img at bounding box center [961, 380] width 358 height 358
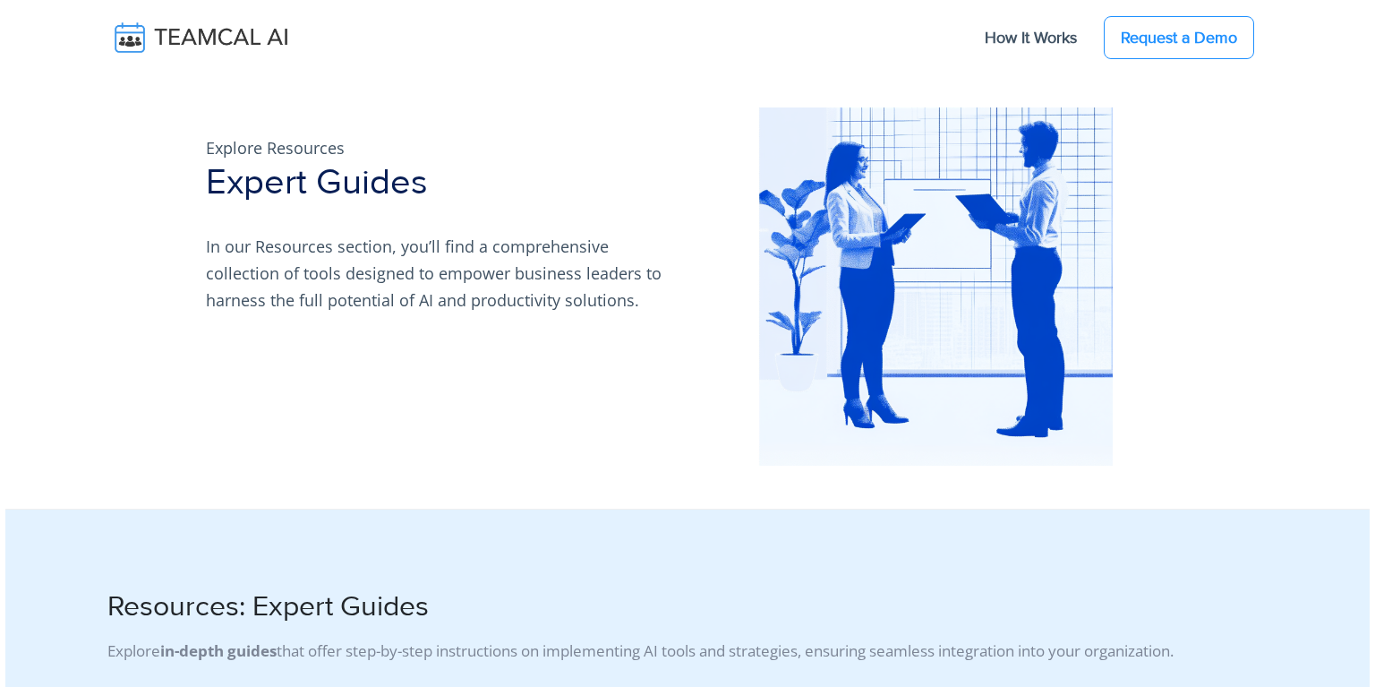
scroll to position [1003, 0]
